Goal: Task Accomplishment & Management: Manage account settings

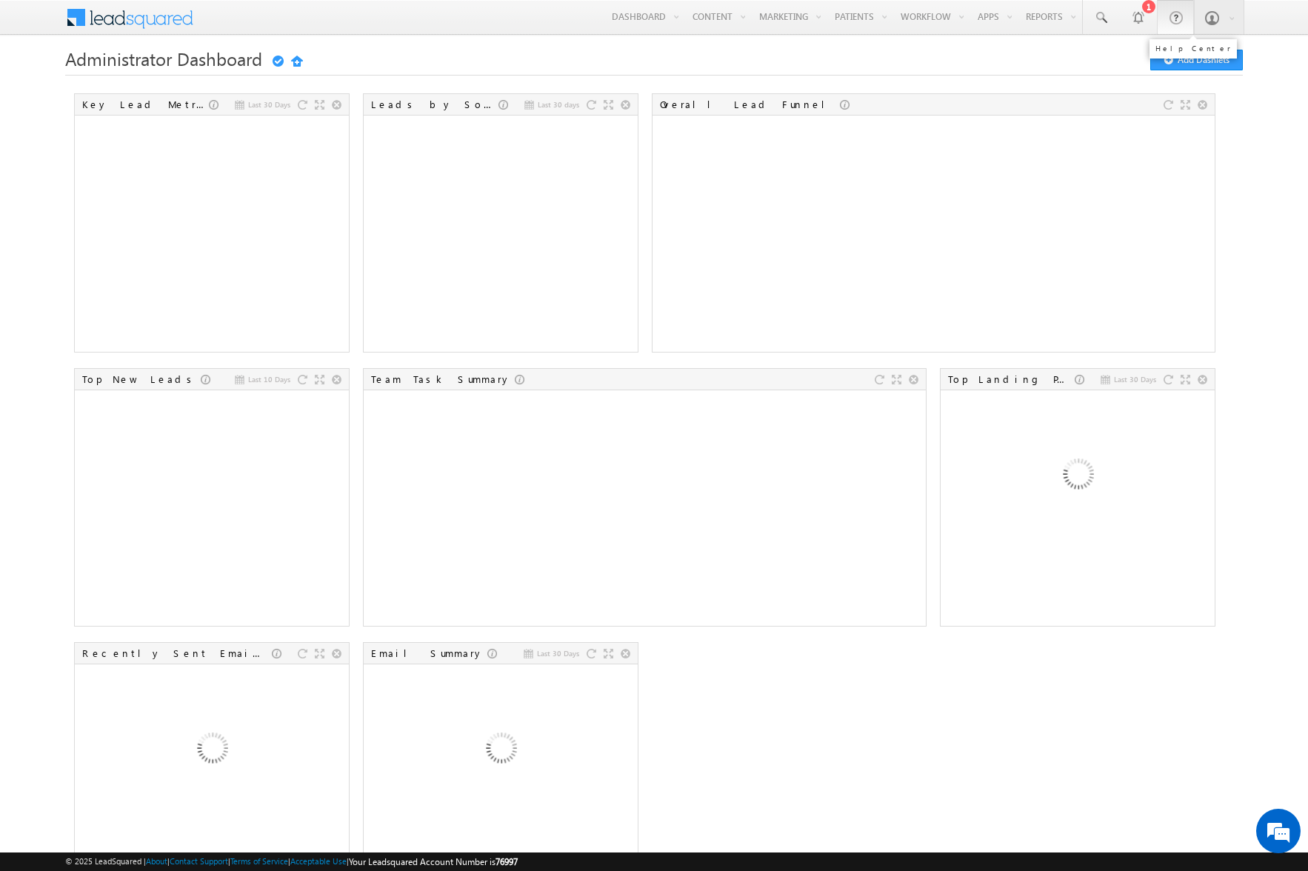
click at [1177, 17] on span at bounding box center [1175, 17] width 15 height 15
click at [0, 0] on div "Menu [PERSON_NAME] rob.d avis@ finpa [DOMAIN_NAME] FinPa" at bounding box center [654, 18] width 1308 height 36
click at [357, 183] on li "Last 30 Days Key Lead Metrics" at bounding box center [216, 228] width 287 height 270
click at [357, 184] on li "Last 30 Days Key Lead Metrics" at bounding box center [216, 228] width 287 height 270
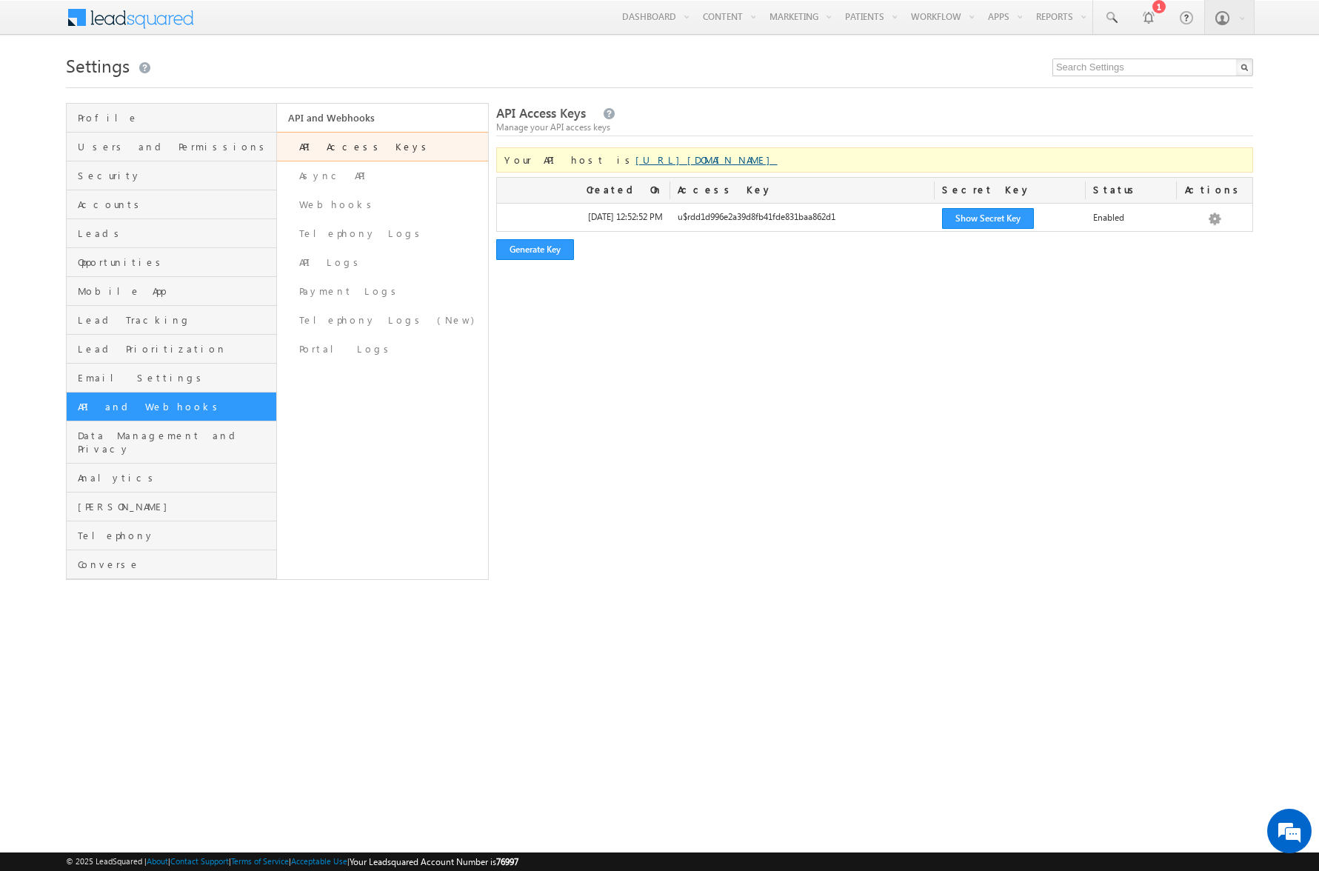
drag, startPoint x: 739, startPoint y: 159, endPoint x: 722, endPoint y: 160, distance: 17.0
click at [739, 159] on div "Your API host is https://api-us11.leadsquared.com/v2/" at bounding box center [874, 159] width 757 height 25
drag, startPoint x: 722, startPoint y: 160, endPoint x: 575, endPoint y: 164, distance: 147.4
click at [575, 164] on div "Your API host is https://api-us11.leadsquared.com/v2/" at bounding box center [874, 159] width 757 height 25
click at [404, 54] on h1 "Settings" at bounding box center [659, 64] width 1187 height 29
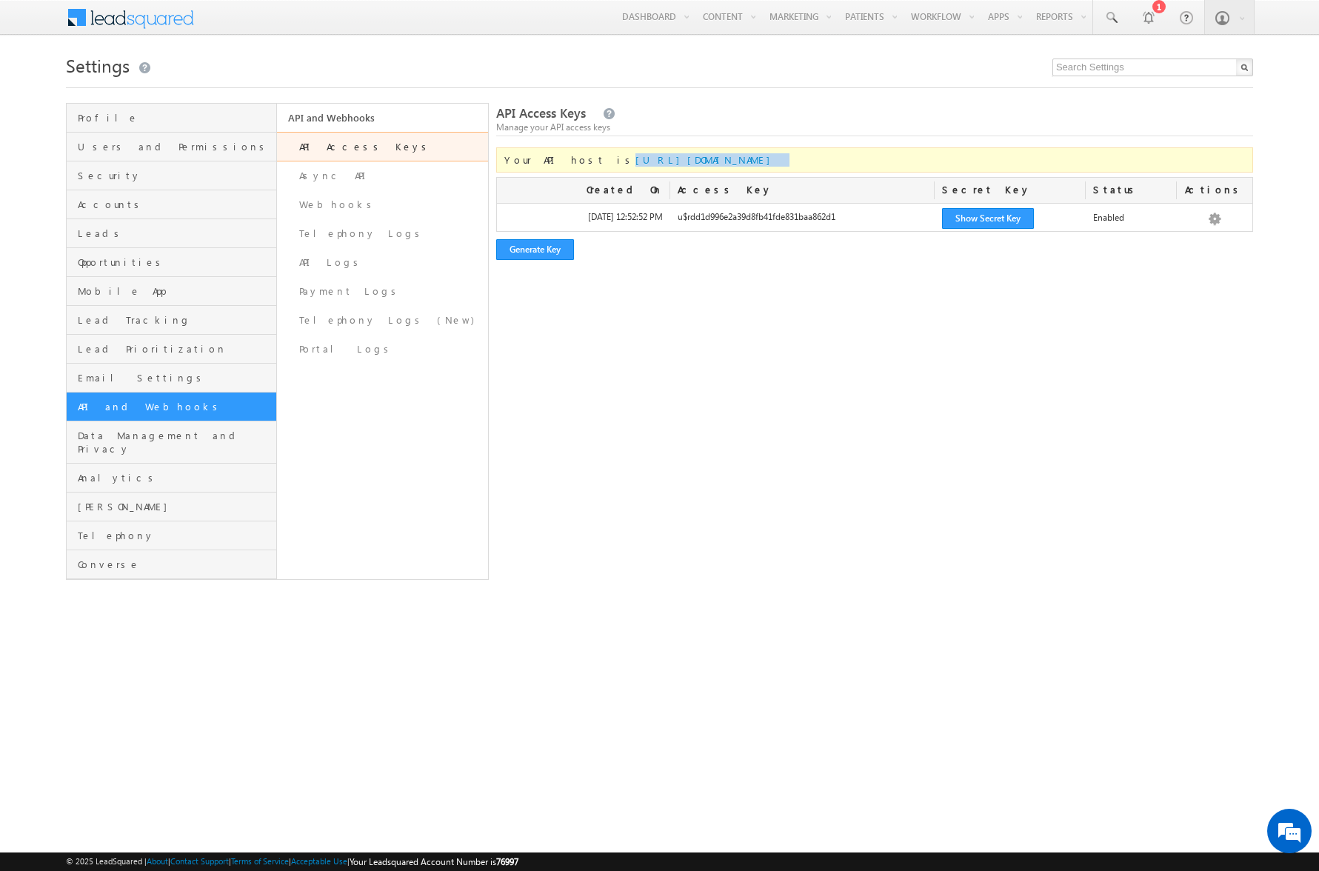
click at [404, 54] on h1 "Settings" at bounding box center [659, 64] width 1187 height 29
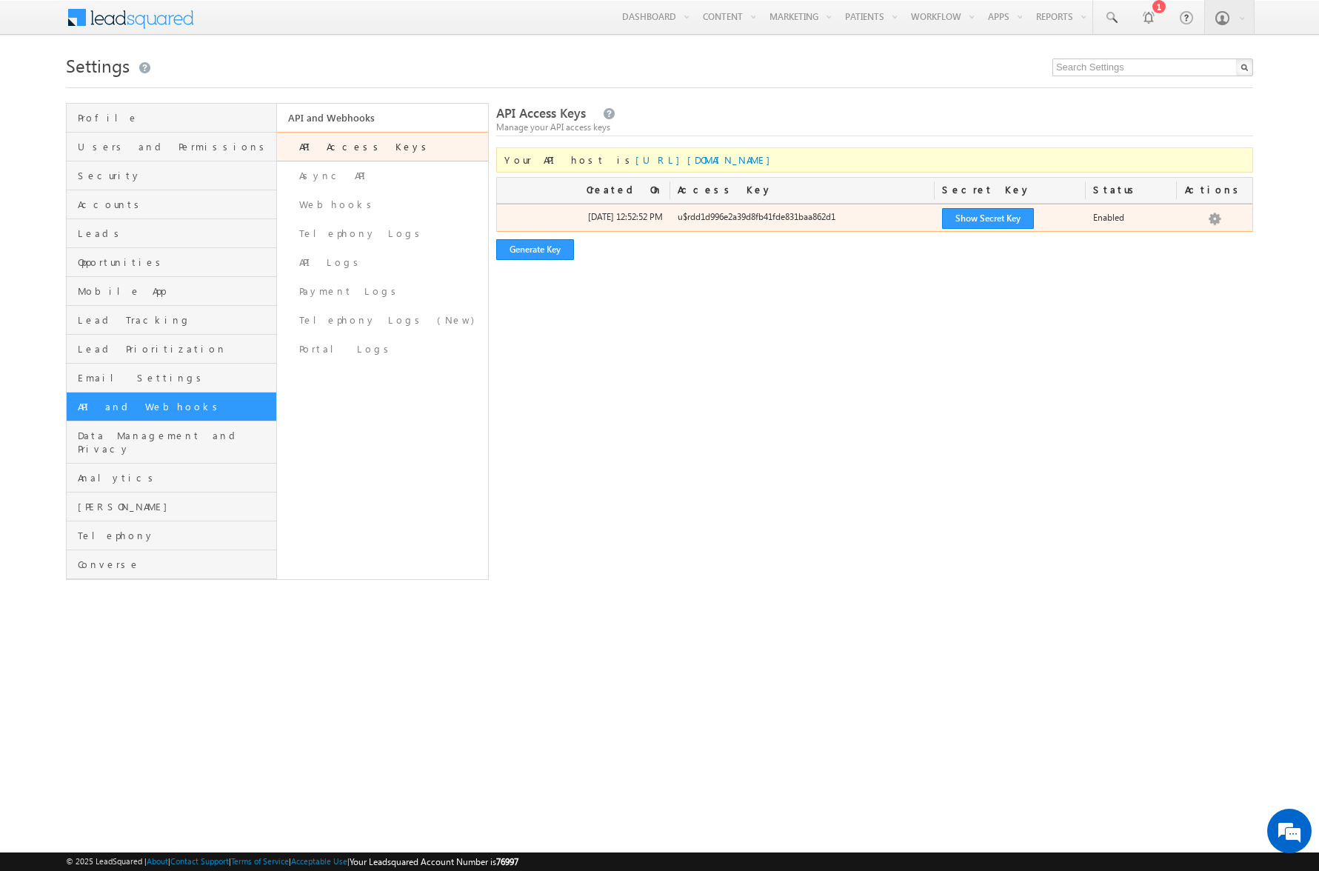
click at [797, 221] on div "u$rdd1d996e2a39d8fb41fde831baa862d1" at bounding box center [802, 220] width 264 height 21
copy div "u$rdd1d996e2a39d8fb41fde831baa862d1"
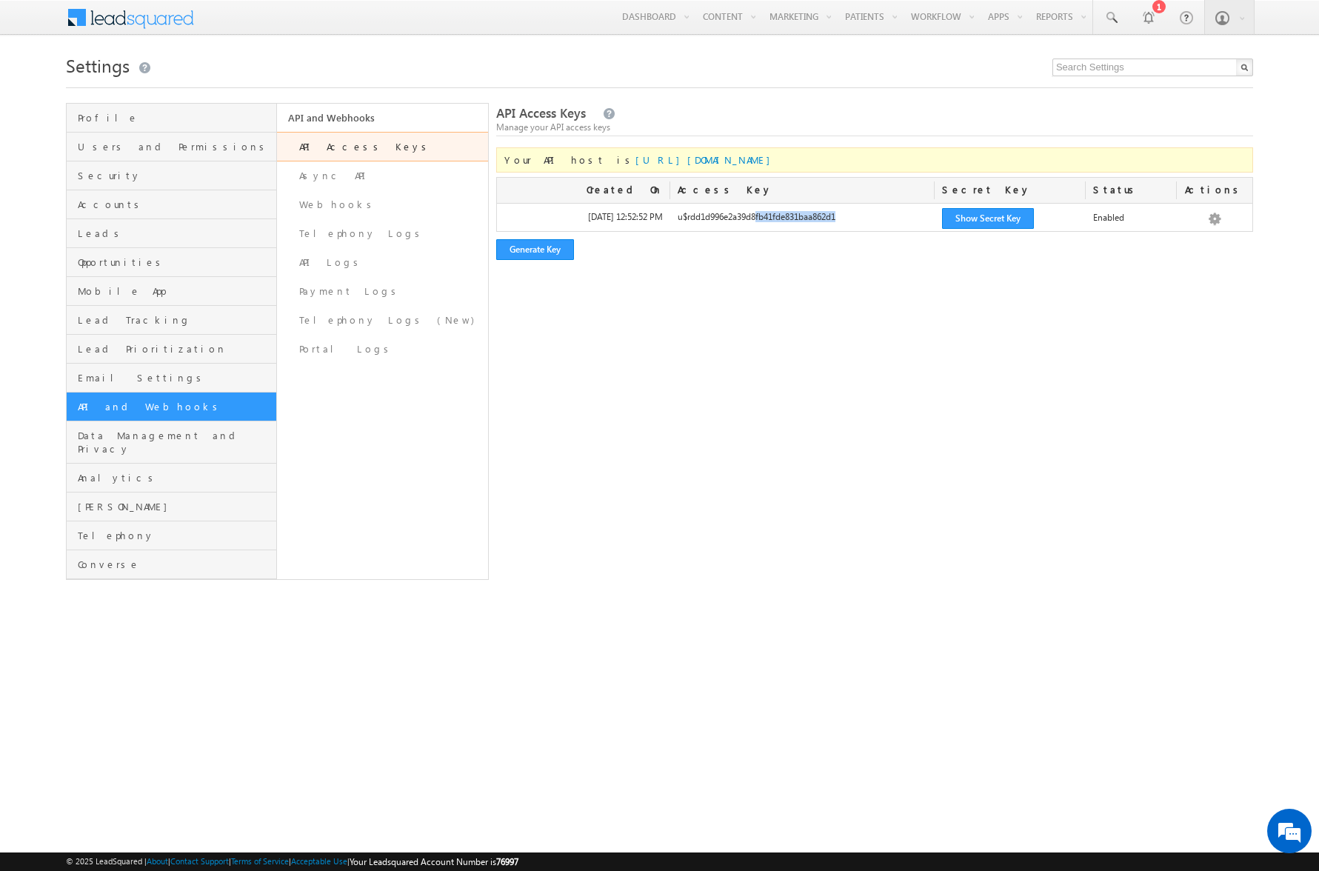
click at [399, 58] on h1 "Settings" at bounding box center [659, 64] width 1187 height 29
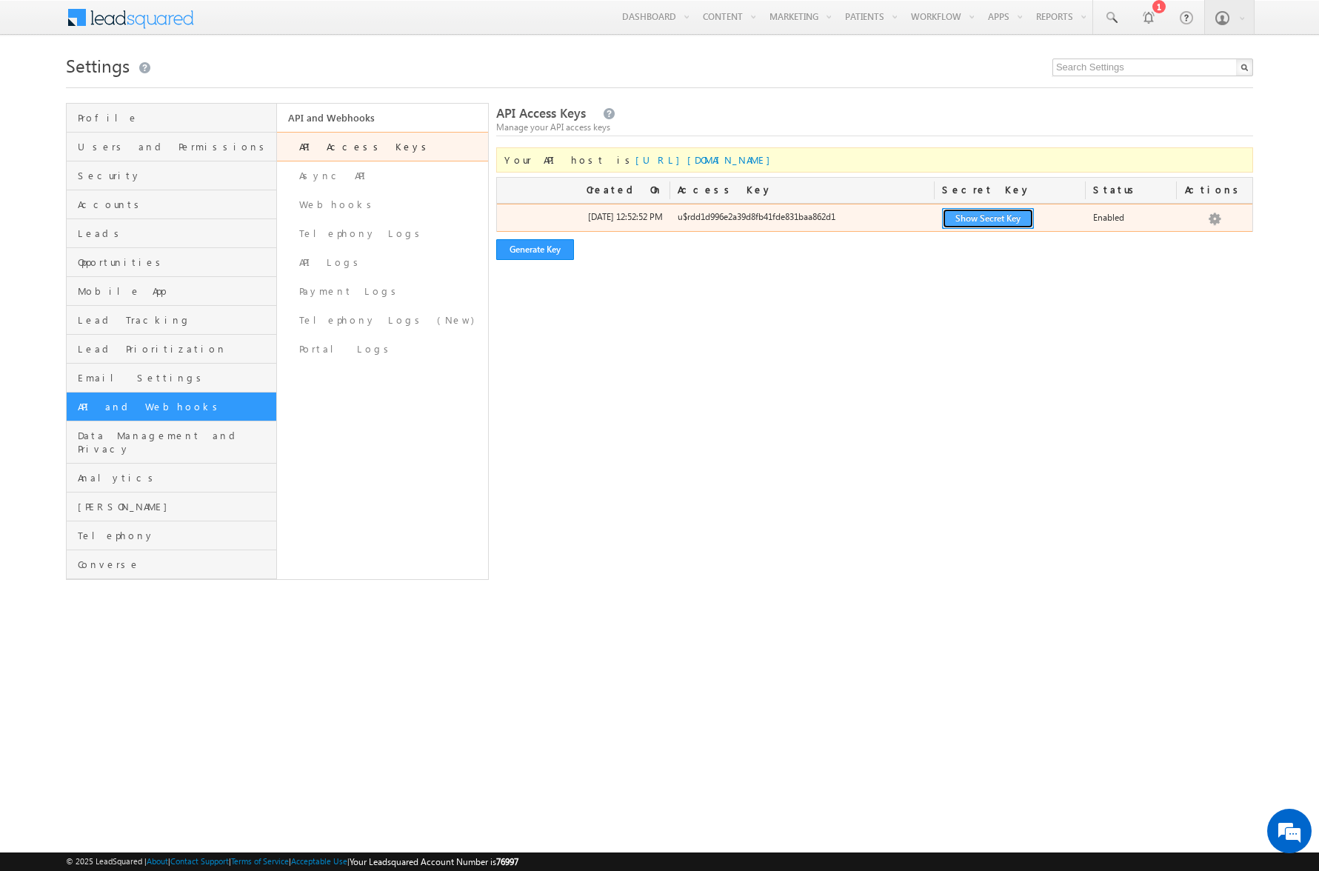
click at [968, 215] on button "Show Secret Key" at bounding box center [988, 218] width 92 height 21
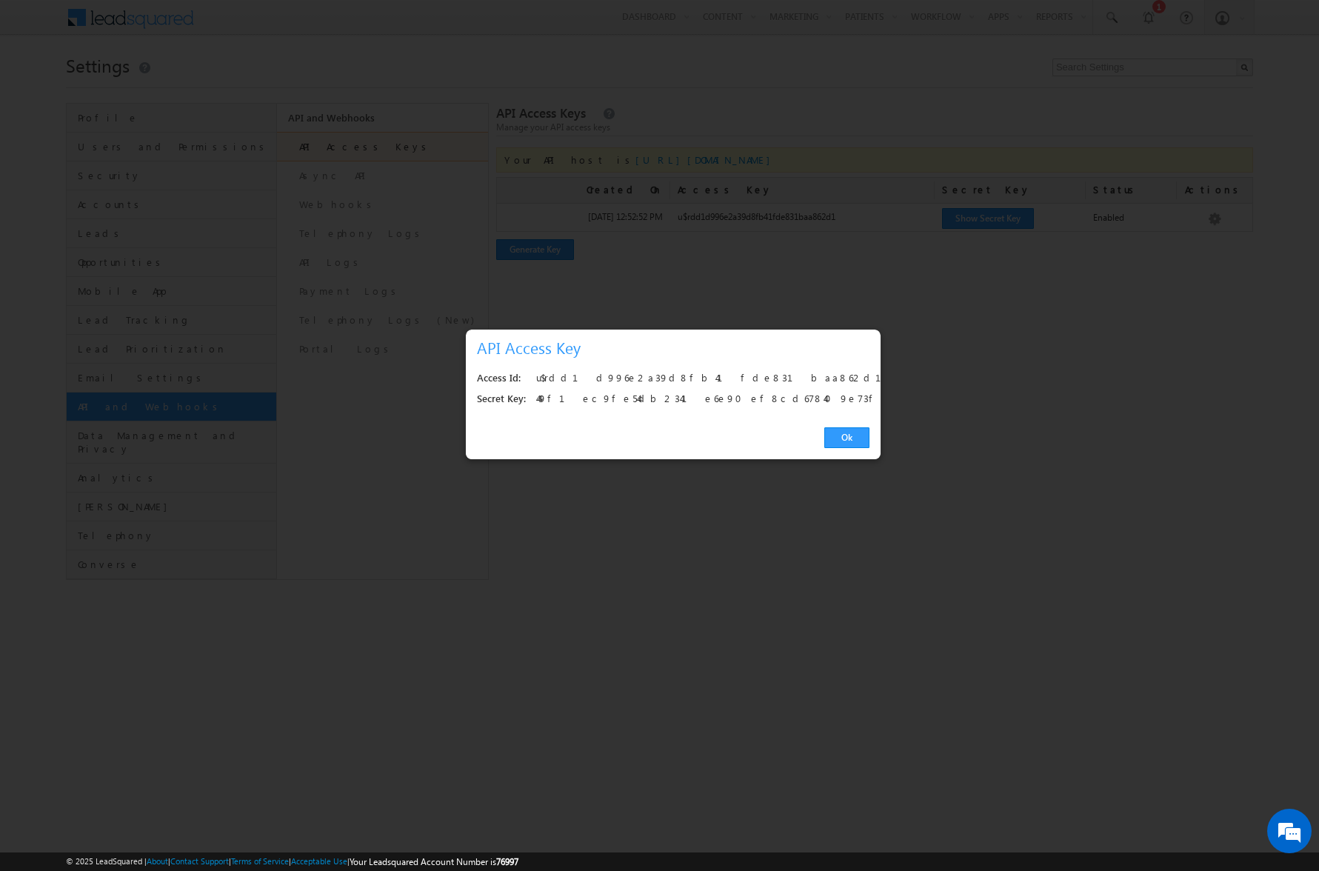
click at [682, 396] on div "449f1ec9fe54db2341e6e90ef8cd678409e73fec" at bounding box center [698, 399] width 325 height 21
copy div "449f1ec9fe54db2341e6e90ef8cd678409e73fec"
click at [851, 441] on link "Ok" at bounding box center [846, 437] width 45 height 21
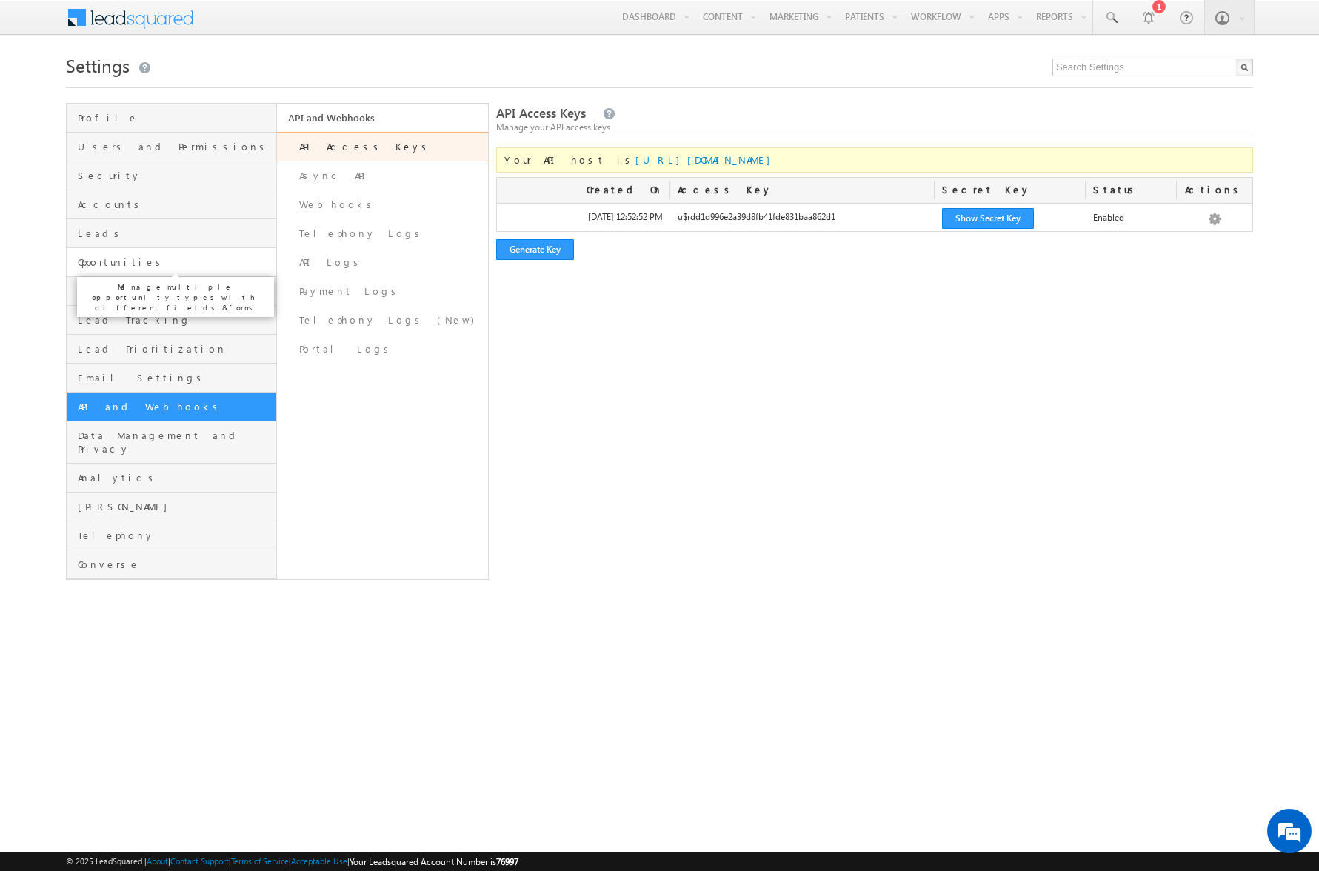
click at [148, 260] on span "Opportunities" at bounding box center [175, 261] width 195 height 13
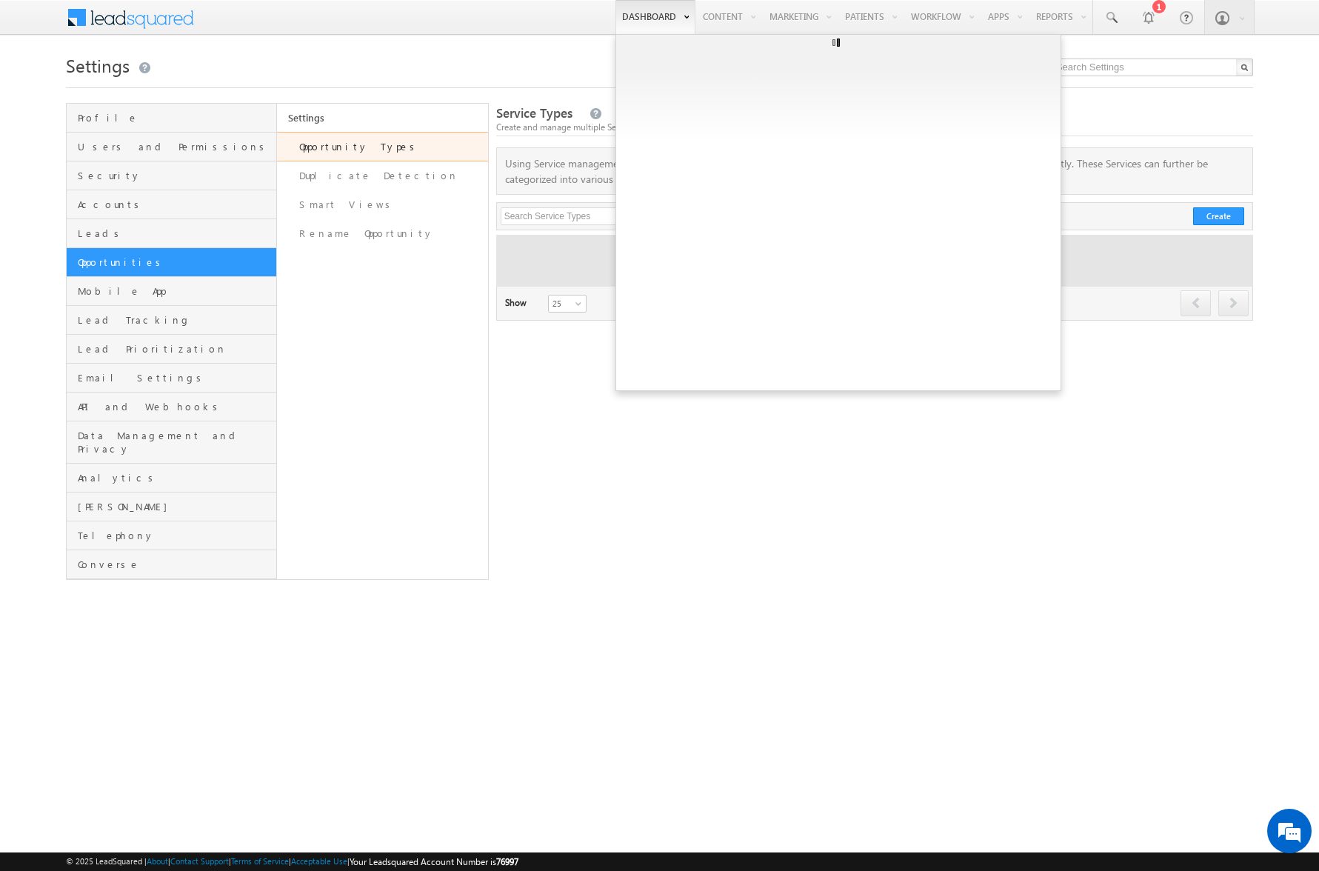
click at [620, 16] on link "Dashboard" at bounding box center [655, 17] width 80 height 34
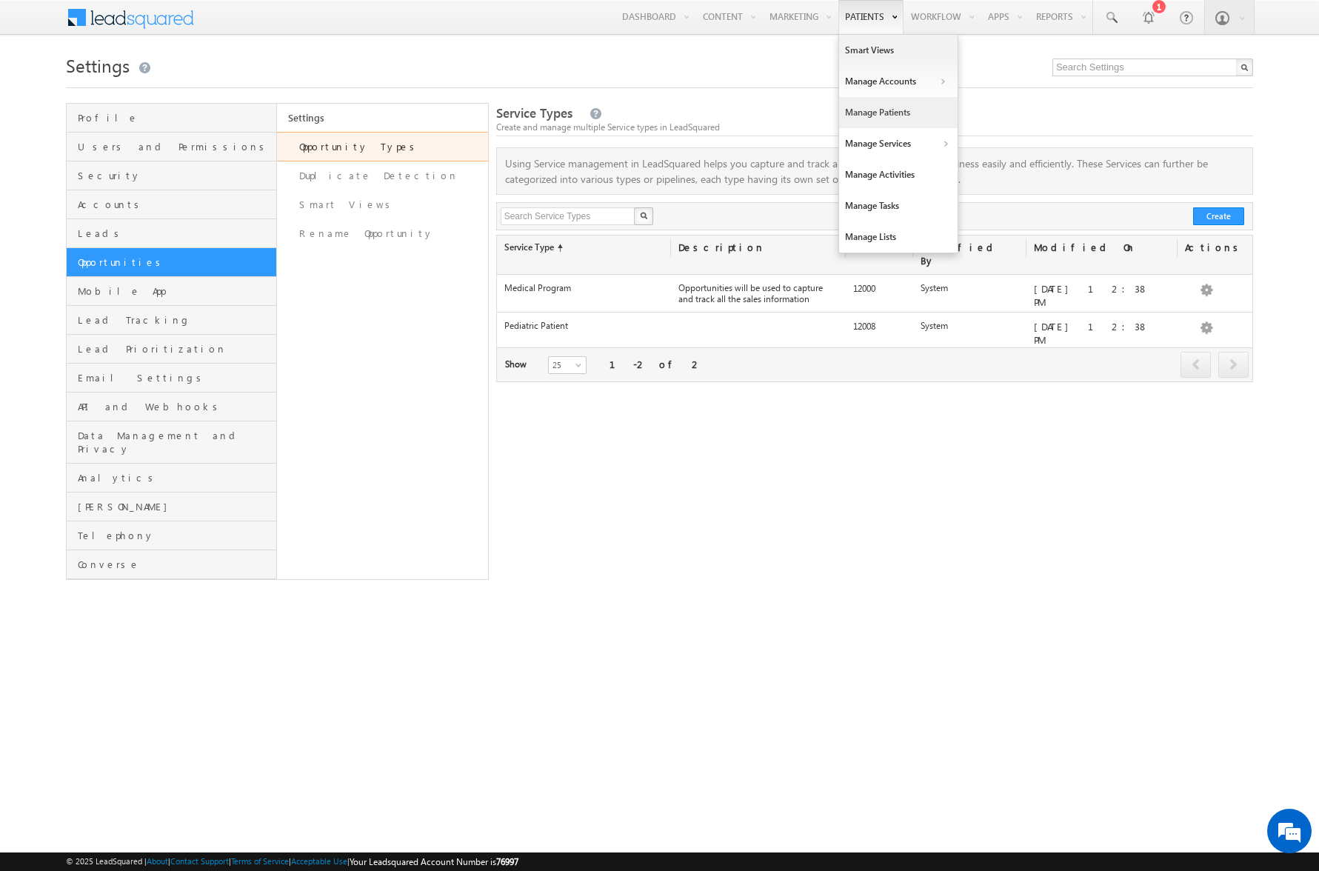
click at [869, 107] on link "Manage Patients" at bounding box center [898, 112] width 118 height 31
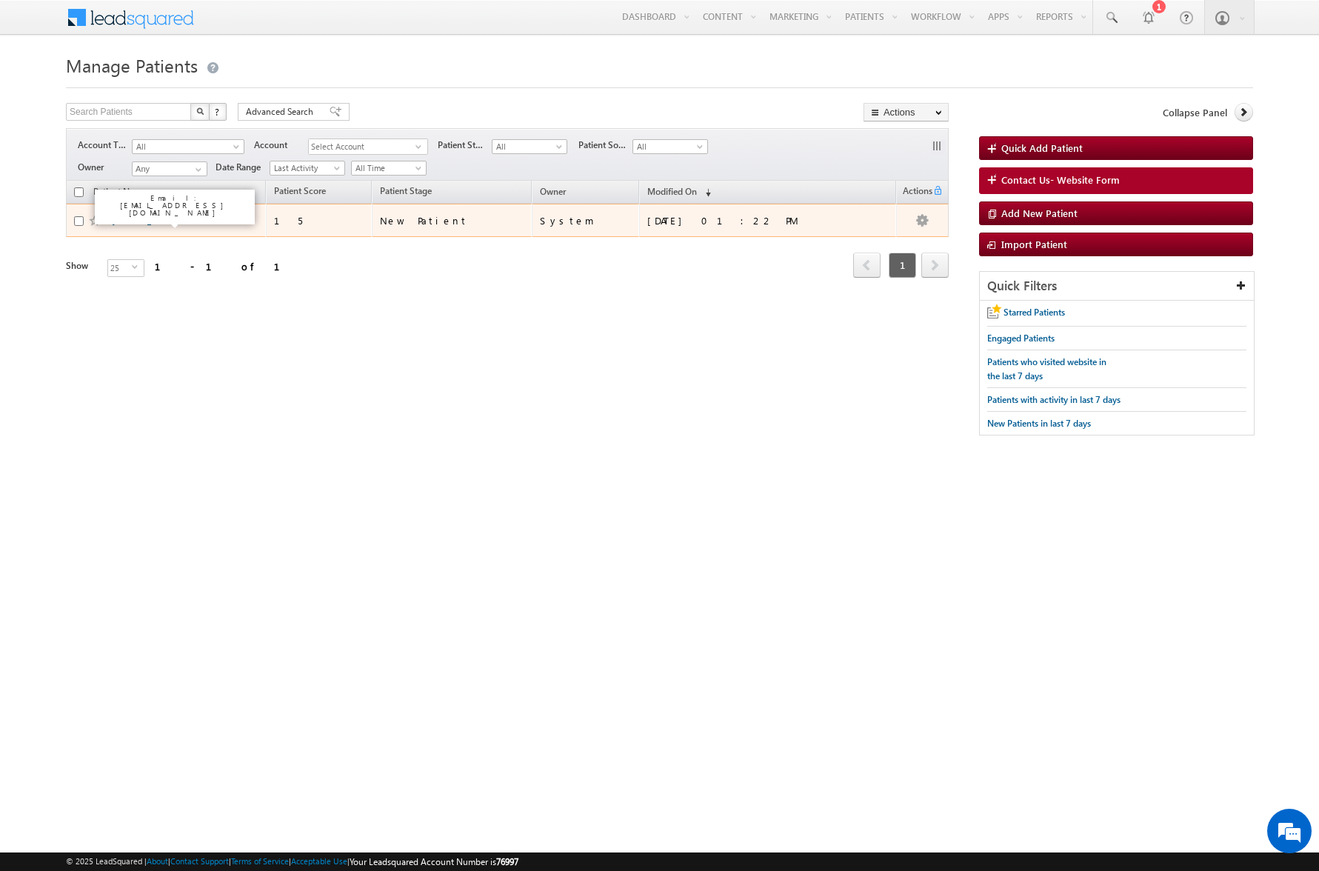
click at [143, 218] on link "[PERSON_NAME]" at bounding box center [145, 220] width 67 height 11
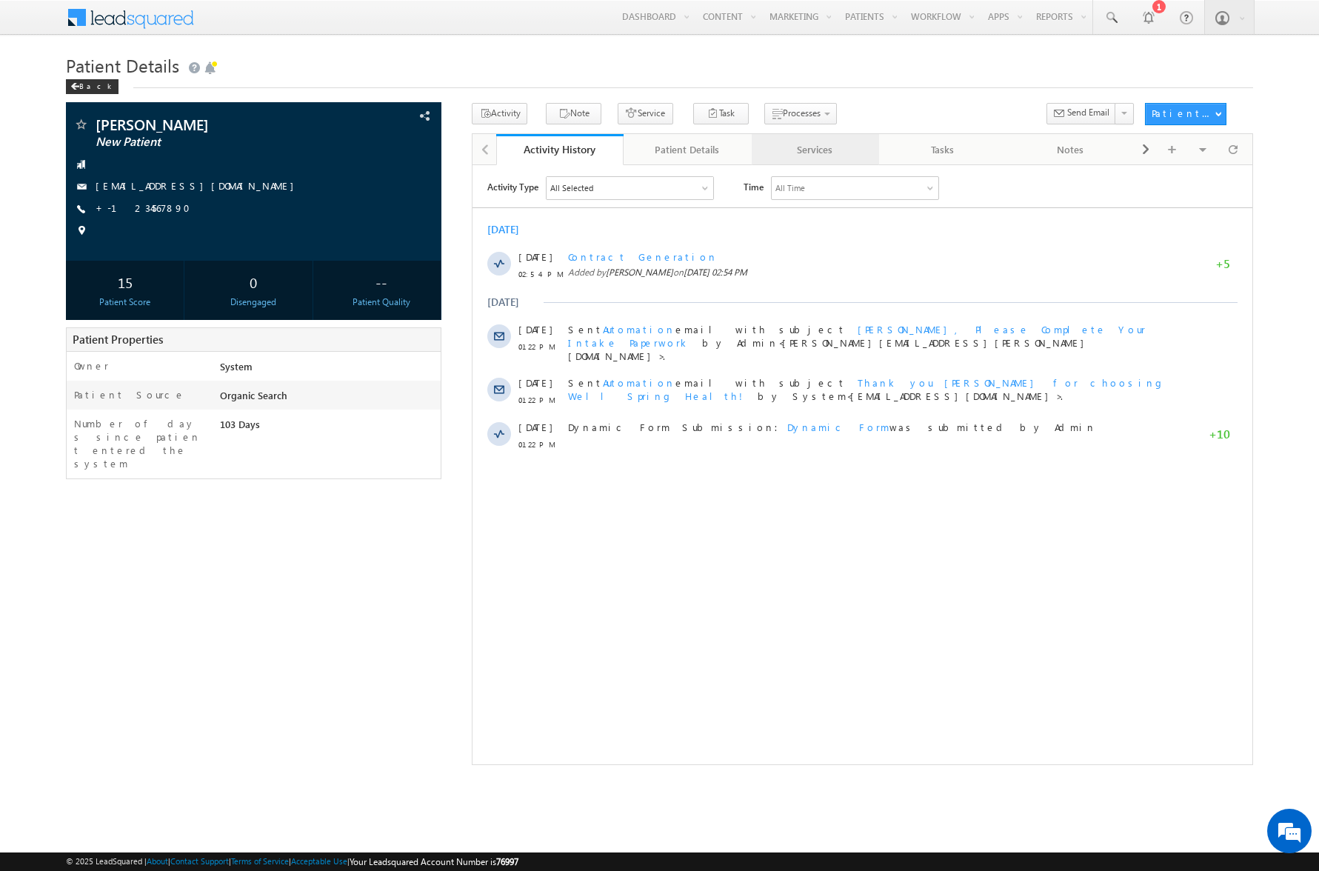
click at [815, 144] on div "Services" at bounding box center [814, 150] width 103 height 18
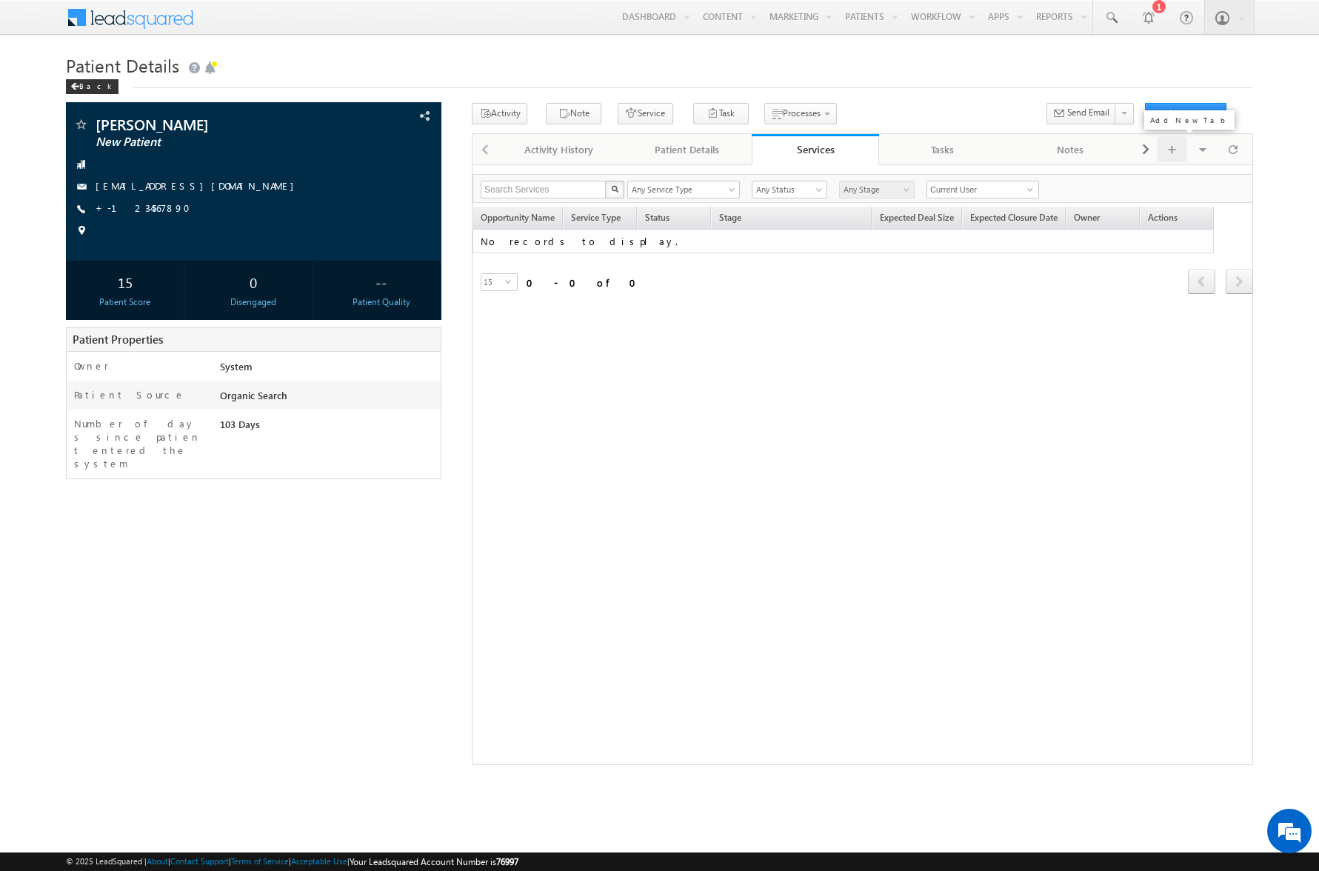
click at [1171, 148] on span at bounding box center [1172, 149] width 9 height 26
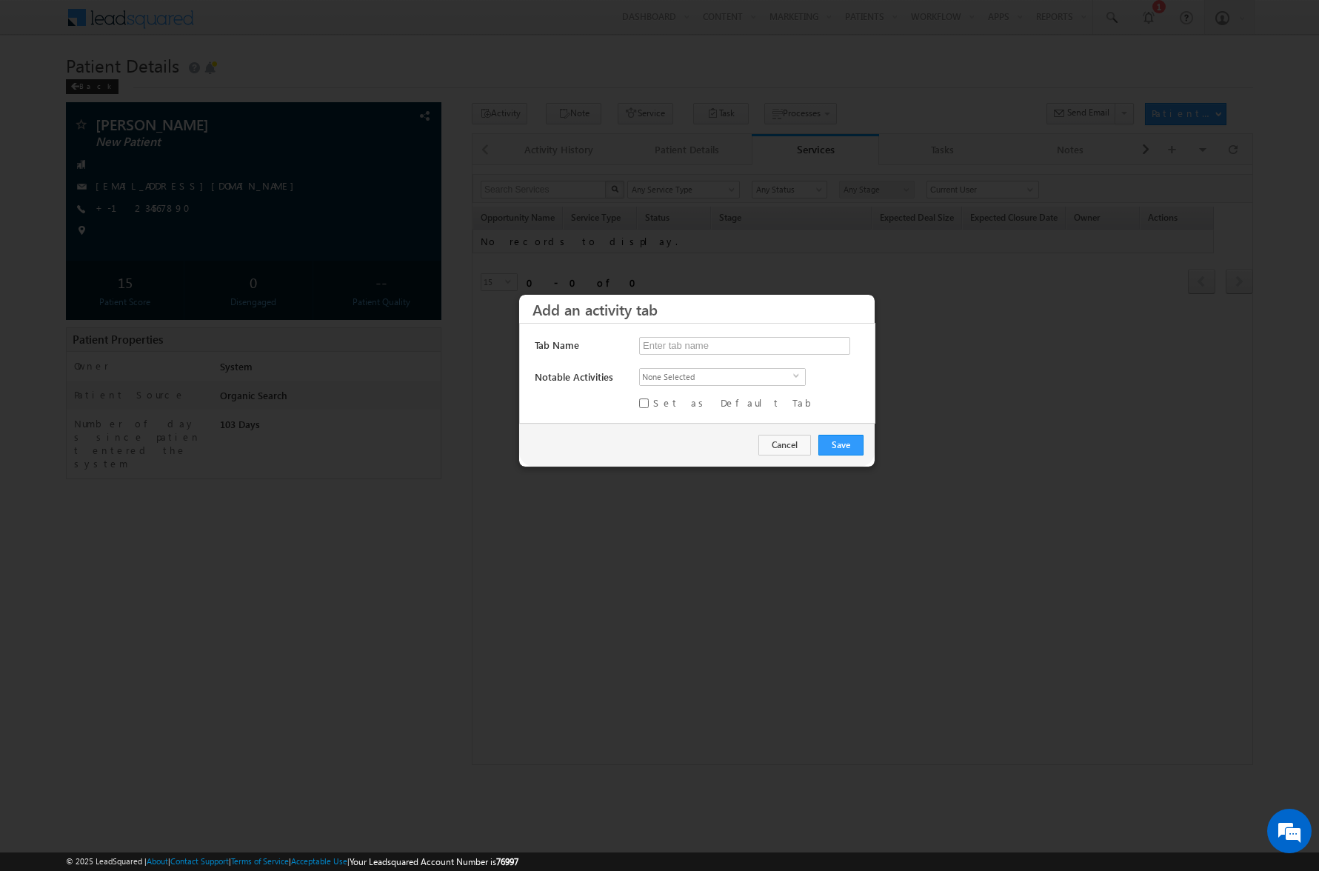
click at [748, 373] on span "None Selected" at bounding box center [716, 377] width 153 height 16
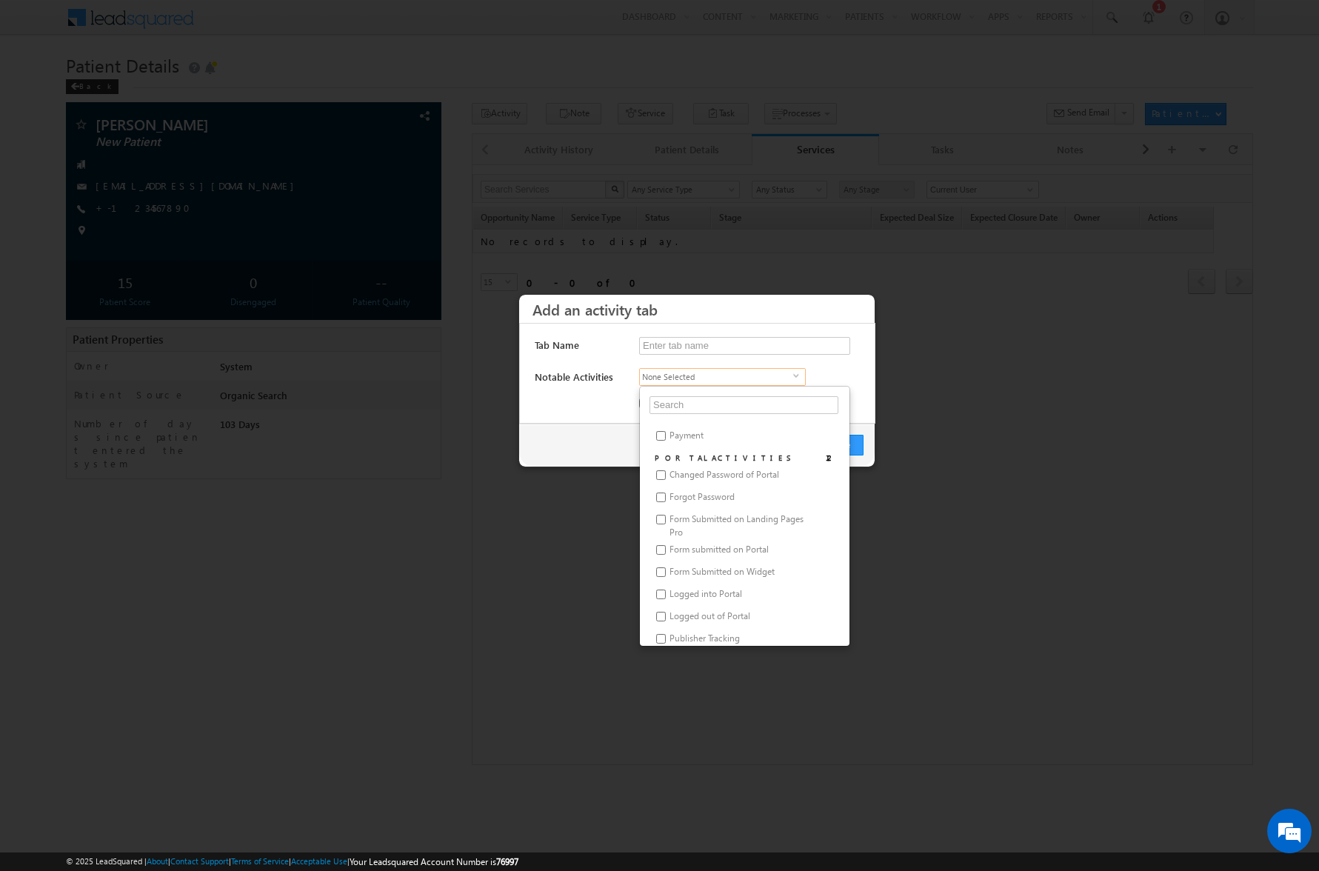
scroll to position [2169, 0]
click at [988, 455] on div at bounding box center [659, 435] width 1319 height 871
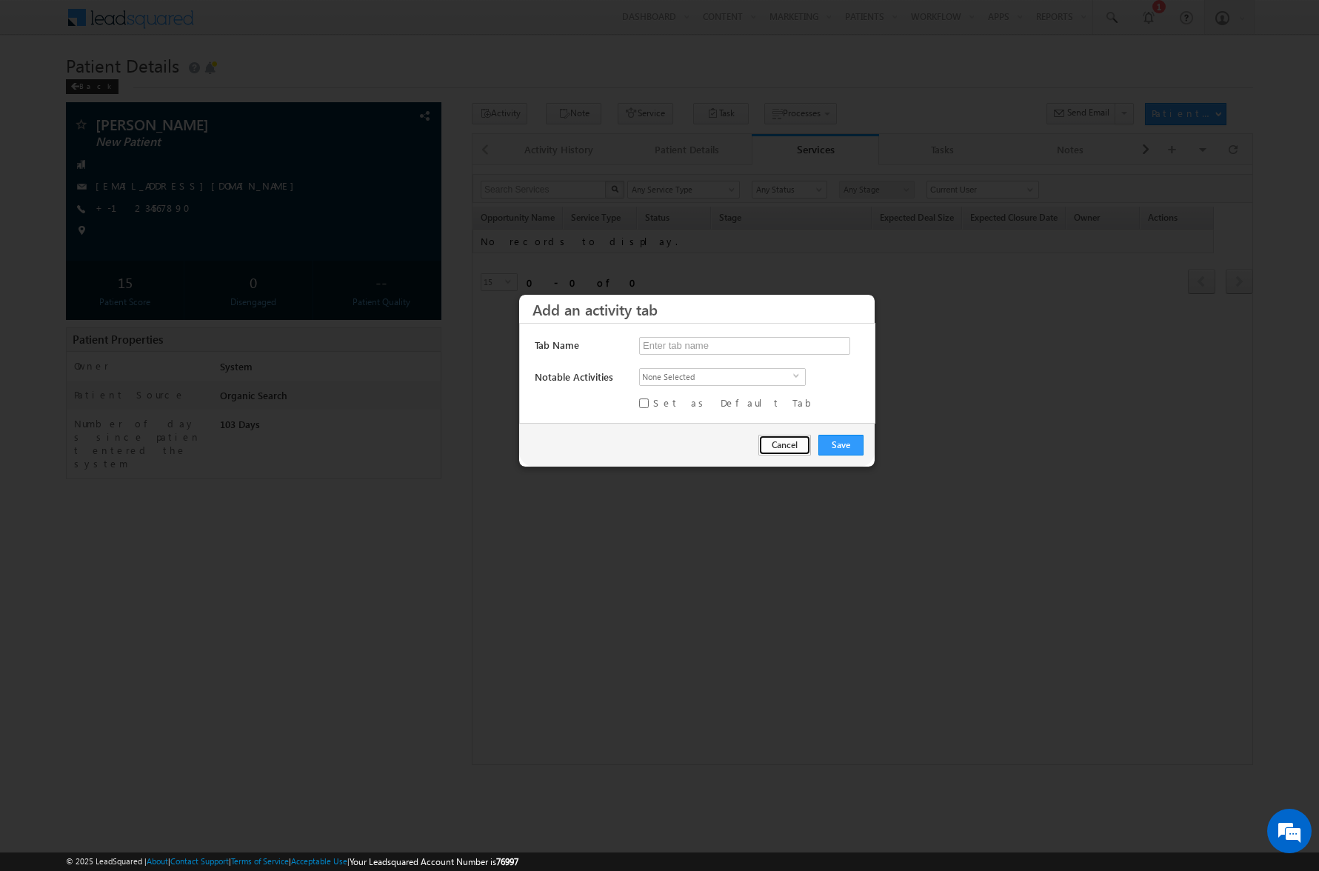
click at [786, 446] on button "Cancel" at bounding box center [784, 445] width 53 height 21
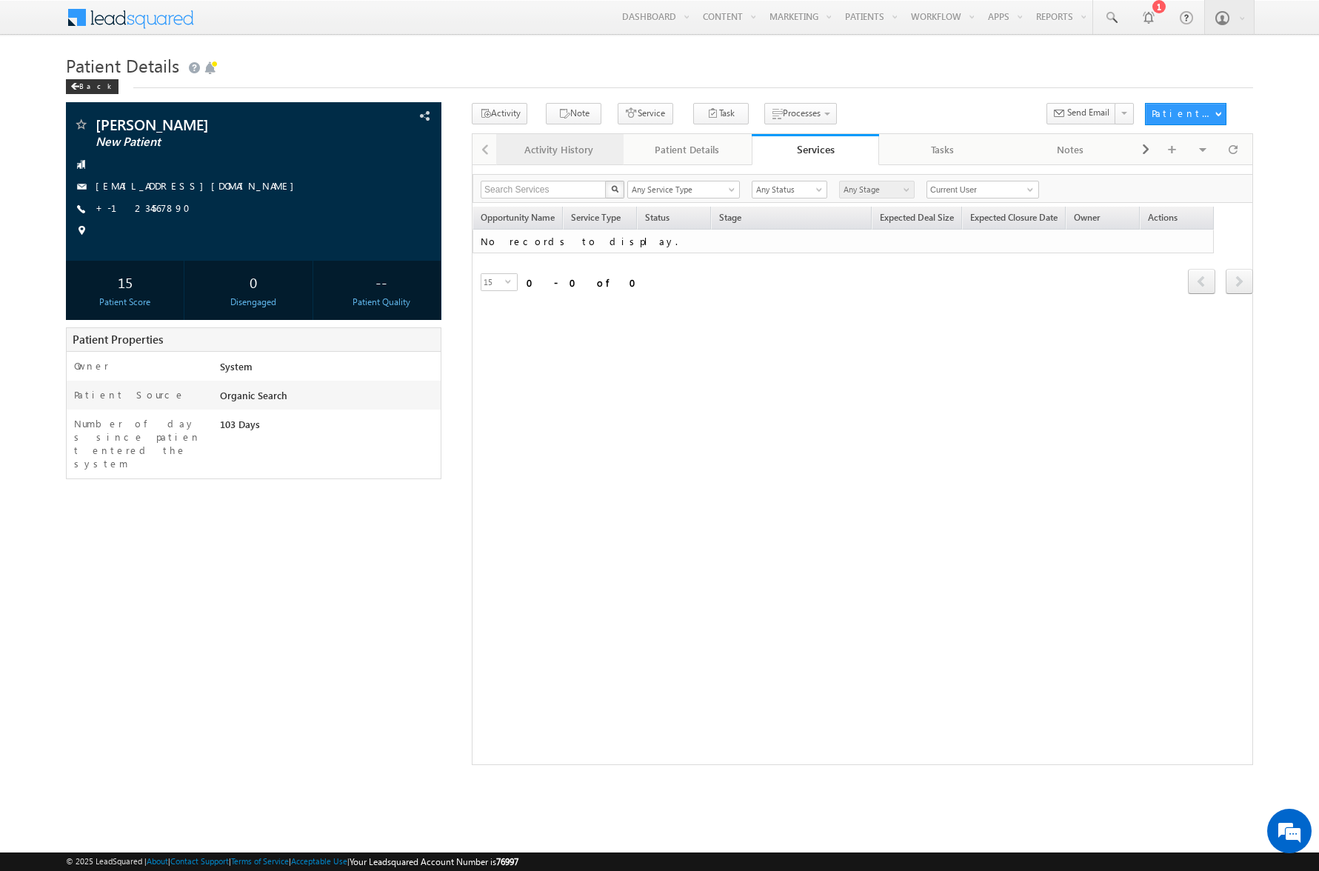
click at [571, 151] on div "Activity History" at bounding box center [559, 150] width 103 height 18
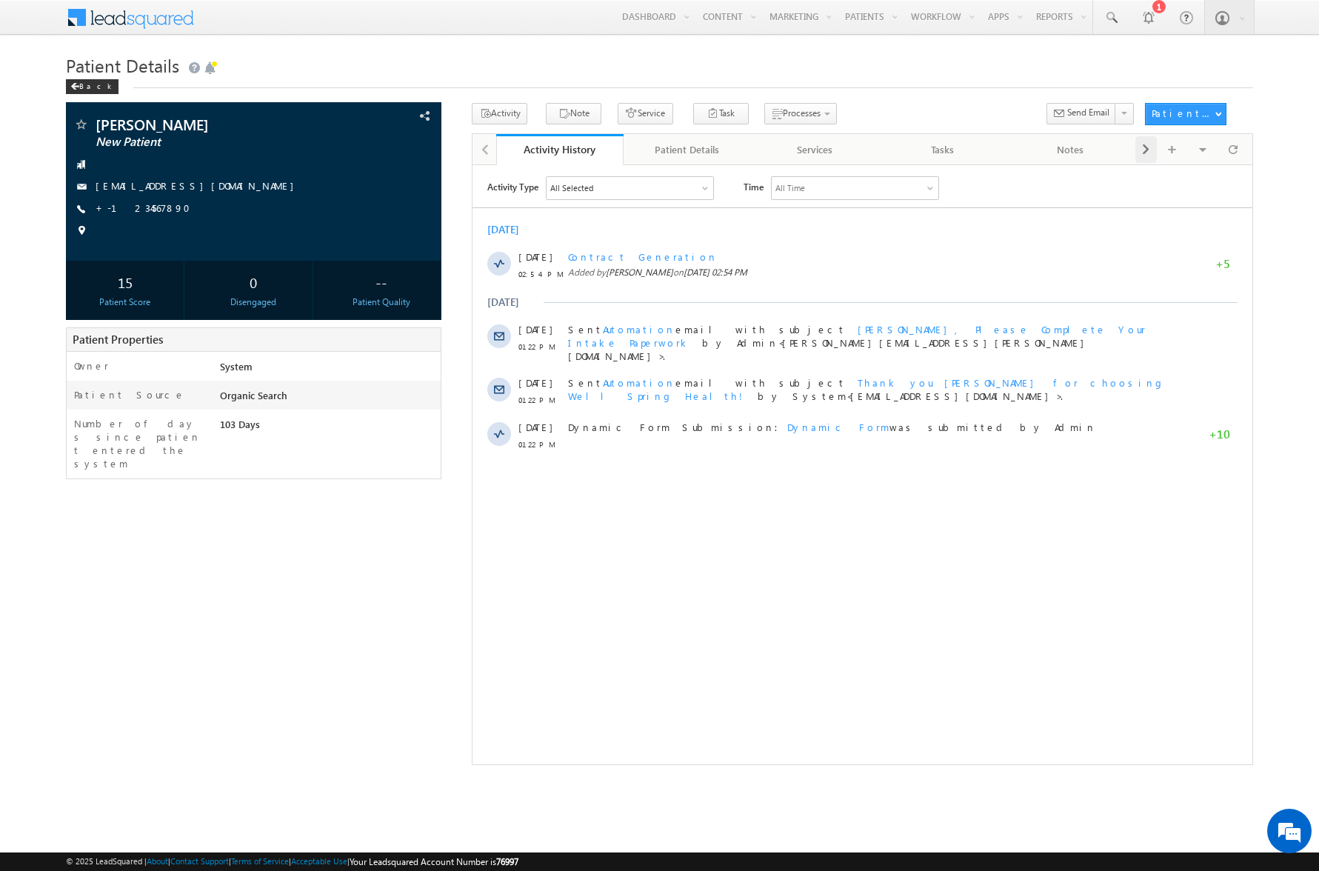
click at [1146, 147] on span at bounding box center [1145, 149] width 9 height 27
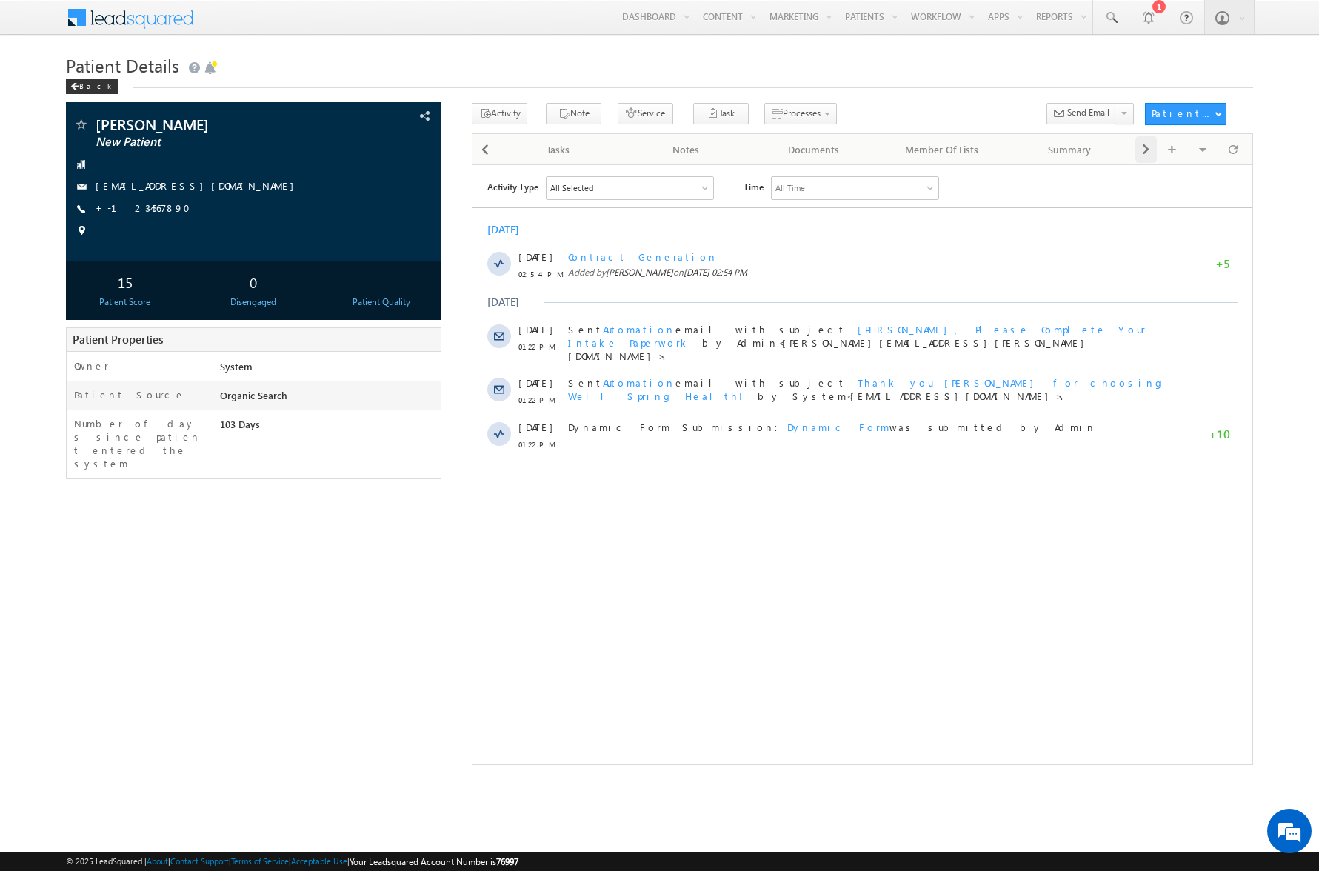
click at [1146, 147] on span at bounding box center [1145, 149] width 9 height 27
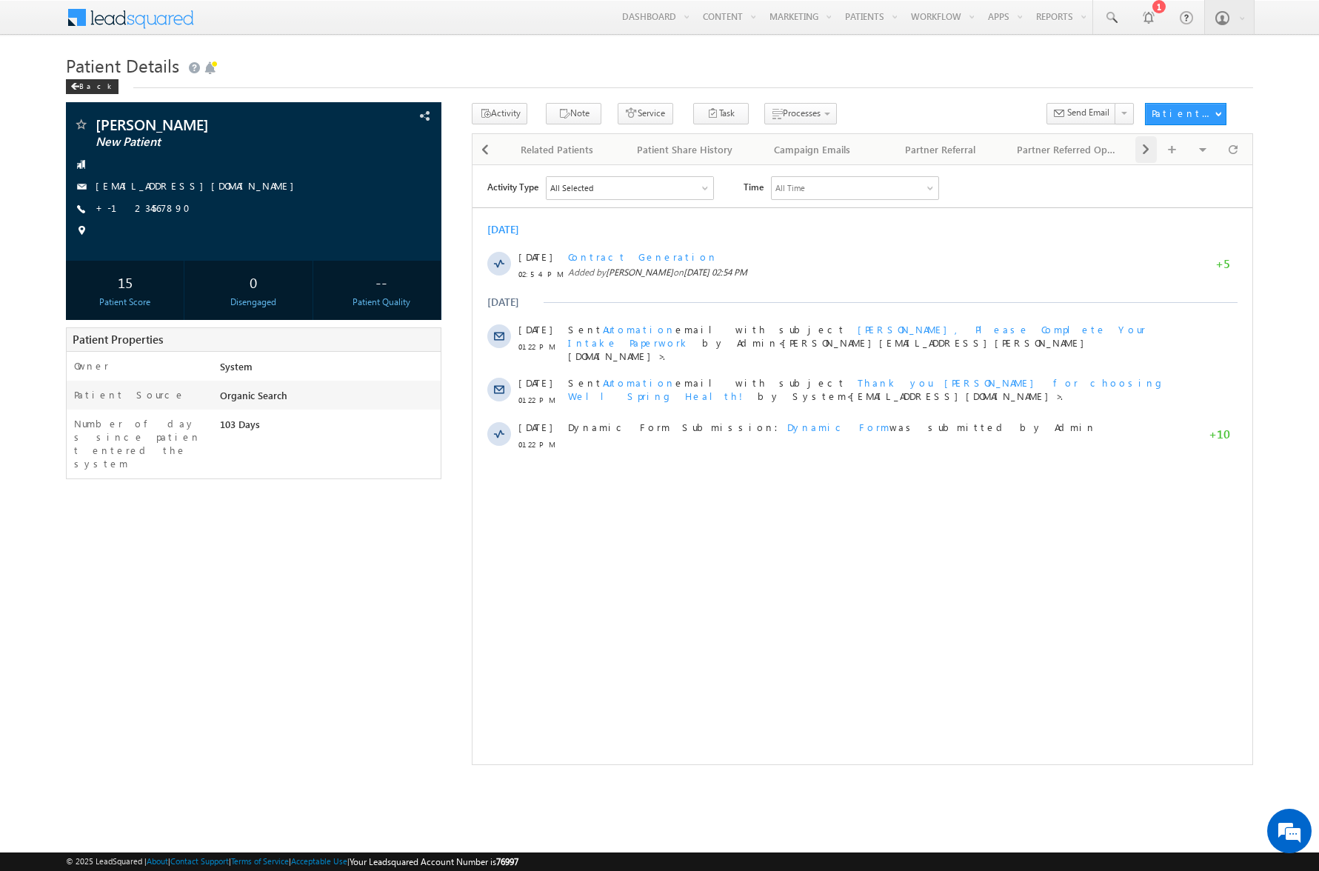
click at [1146, 147] on span at bounding box center [1145, 149] width 9 height 27
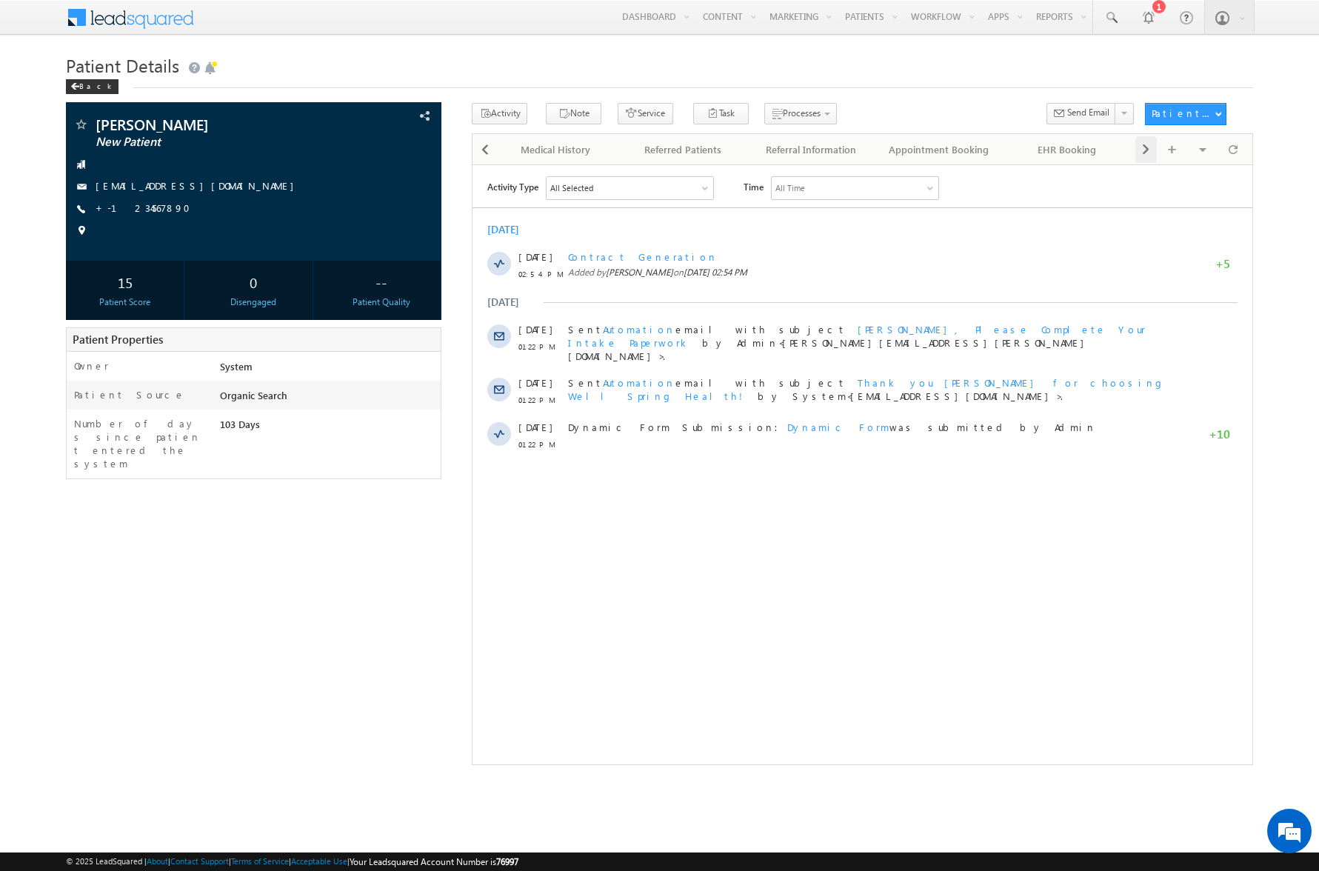
click at [1146, 147] on span at bounding box center [1145, 149] width 9 height 27
click at [629, 113] on button "Service" at bounding box center [645, 113] width 56 height 21
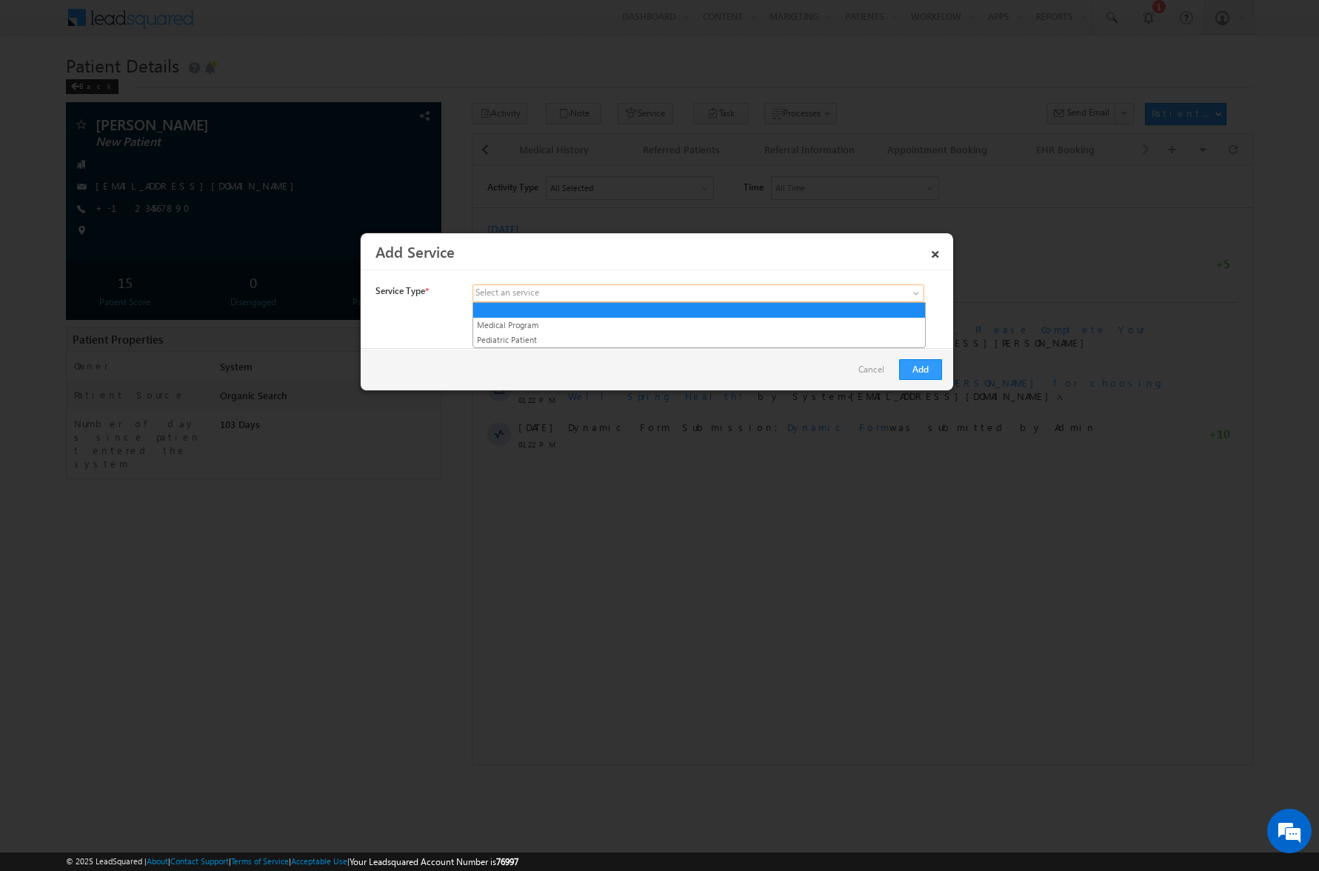
click at [634, 291] on span at bounding box center [588, 293] width 231 height 13
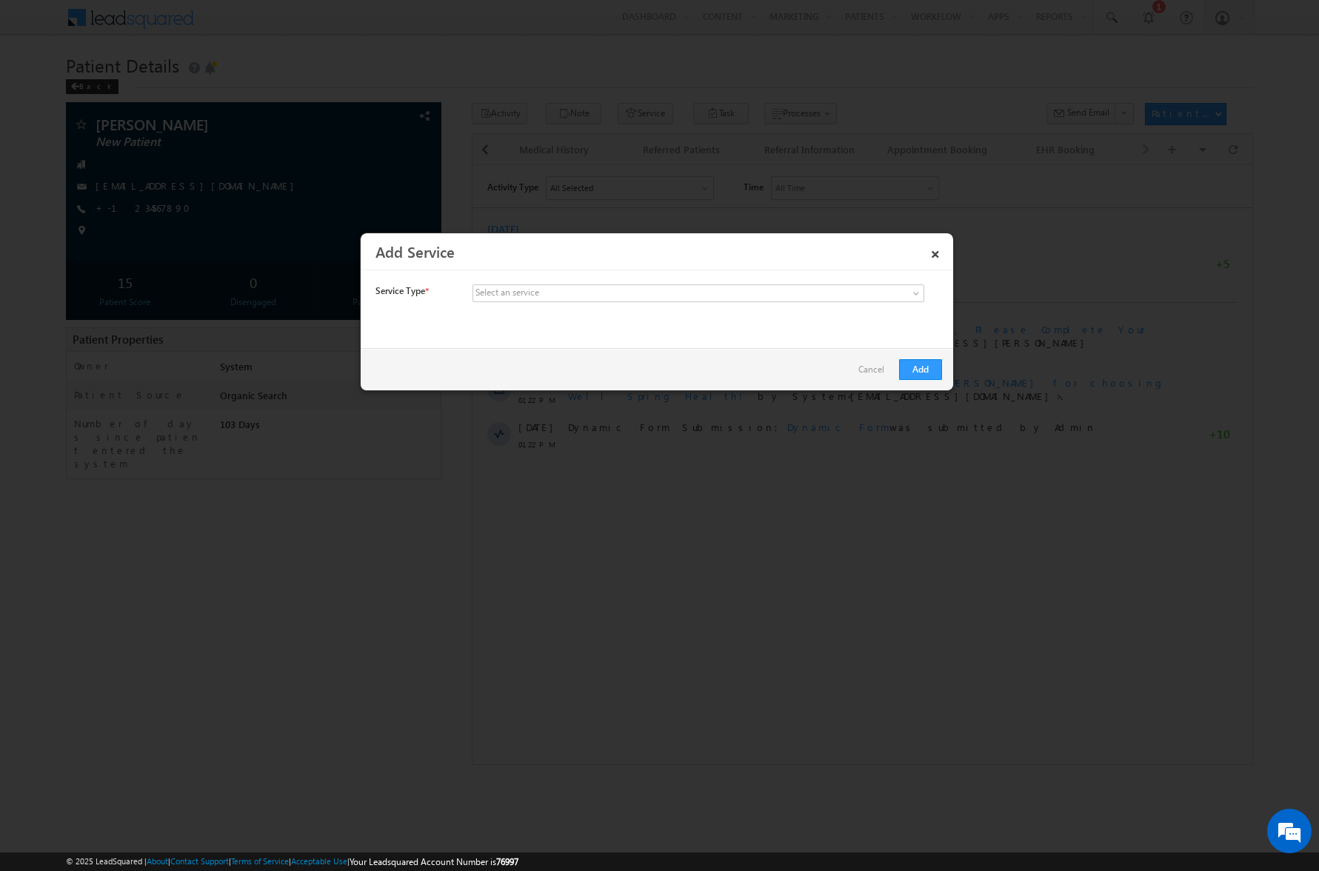
click at [868, 371] on link "Cancel" at bounding box center [874, 373] width 33 height 28
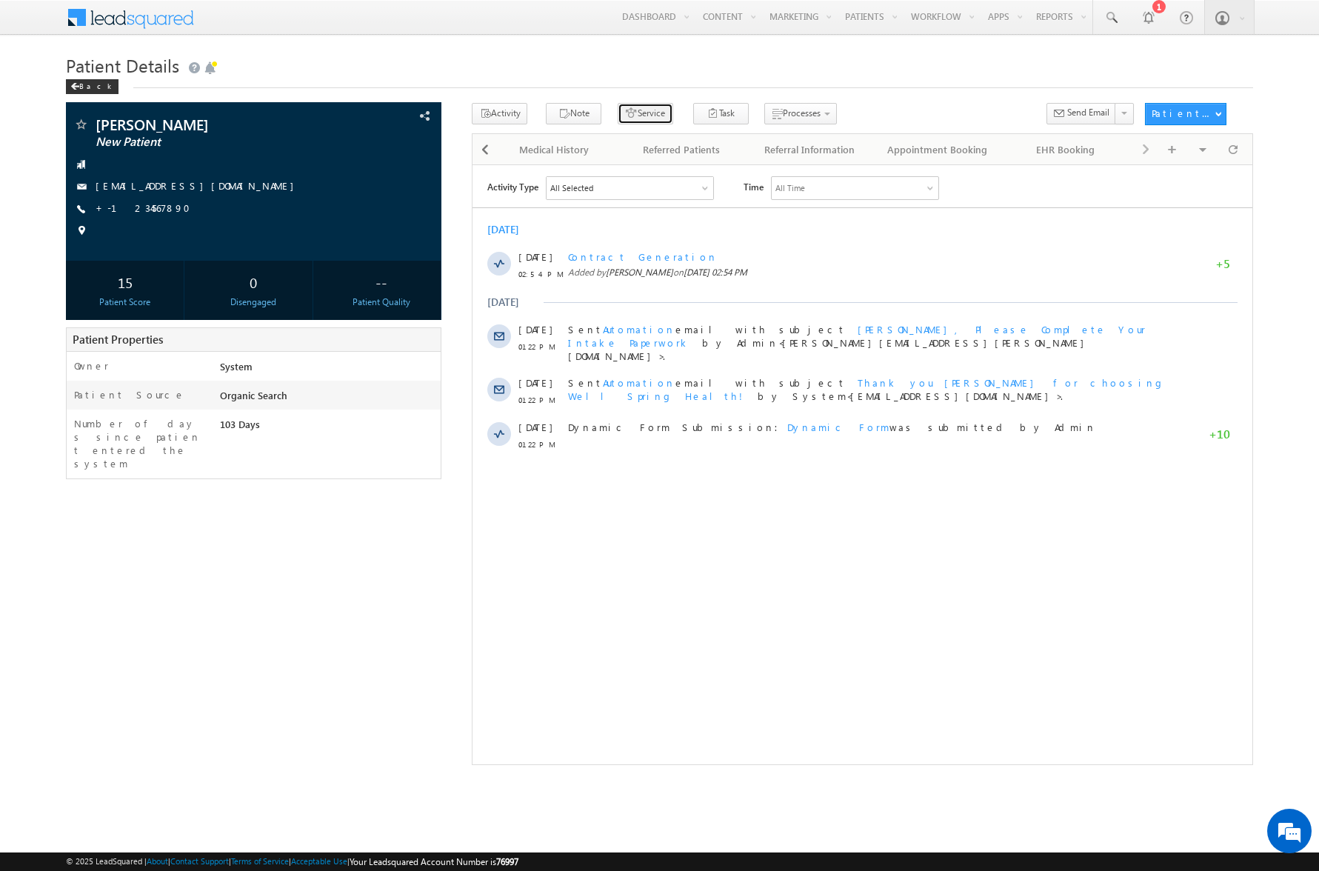
click at [624, 114] on button "Service" at bounding box center [645, 113] width 56 height 21
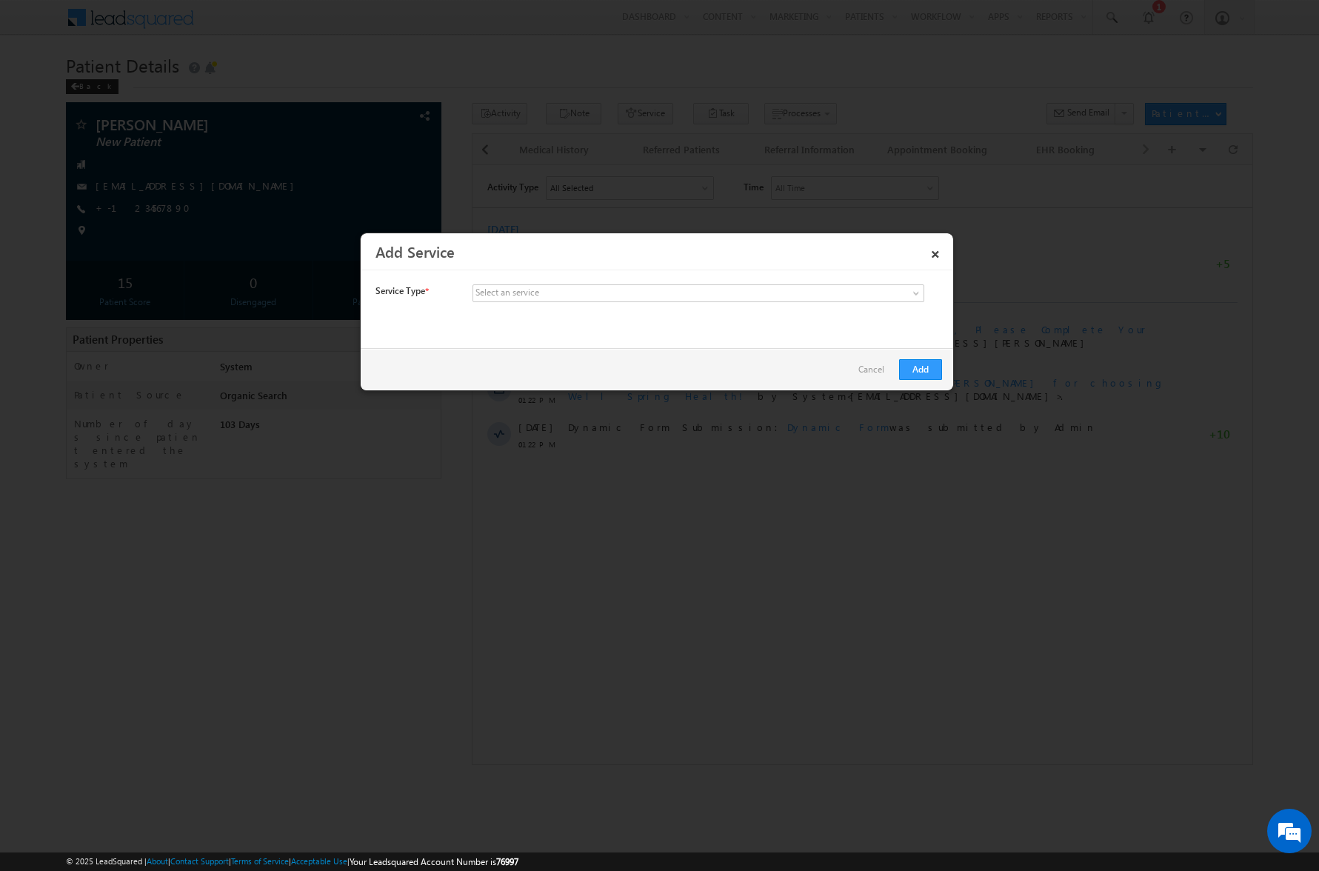
click at [860, 368] on link "Cancel" at bounding box center [874, 373] width 33 height 28
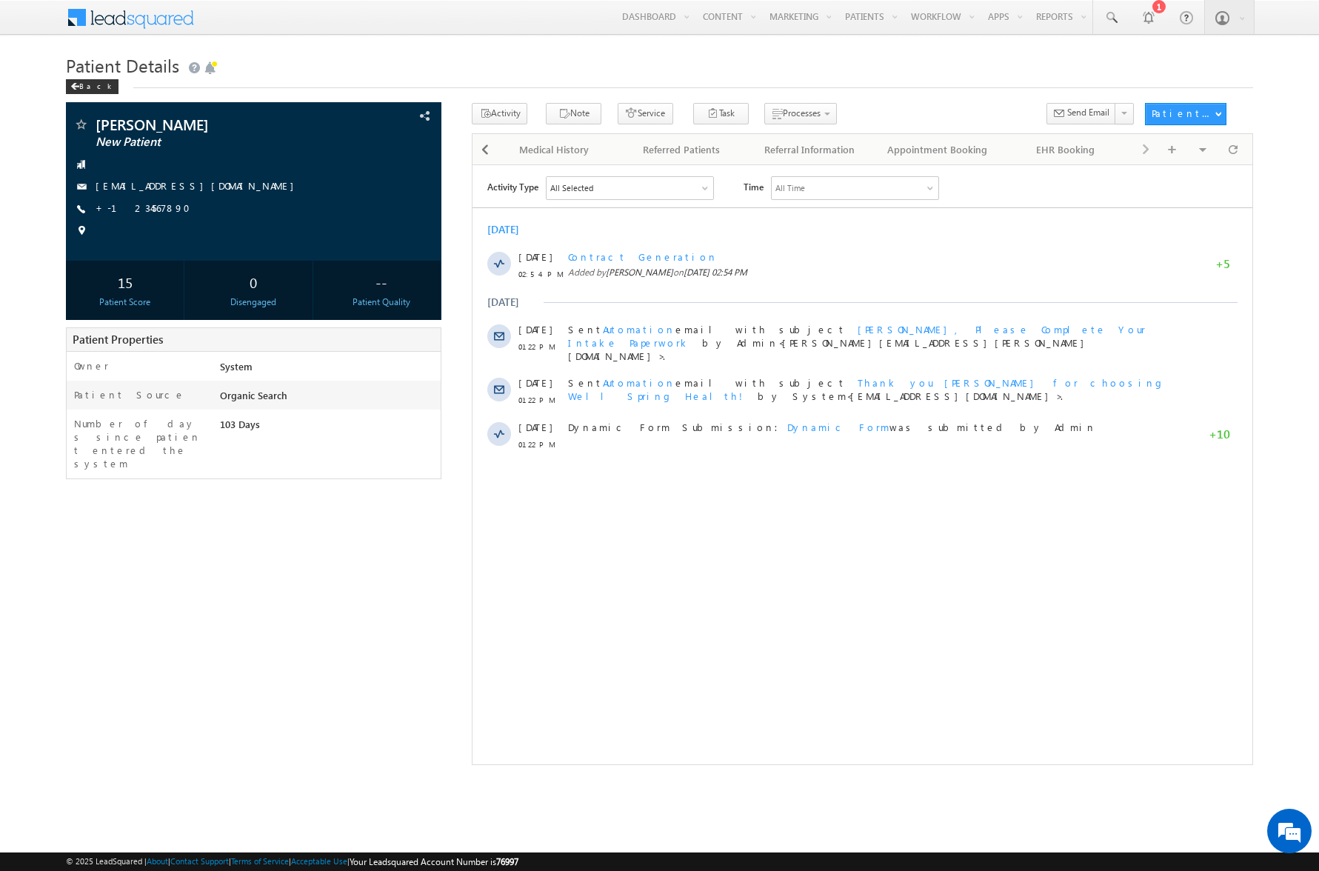
click at [681, 232] on div "Aug 2025" at bounding box center [862, 228] width 780 height 13
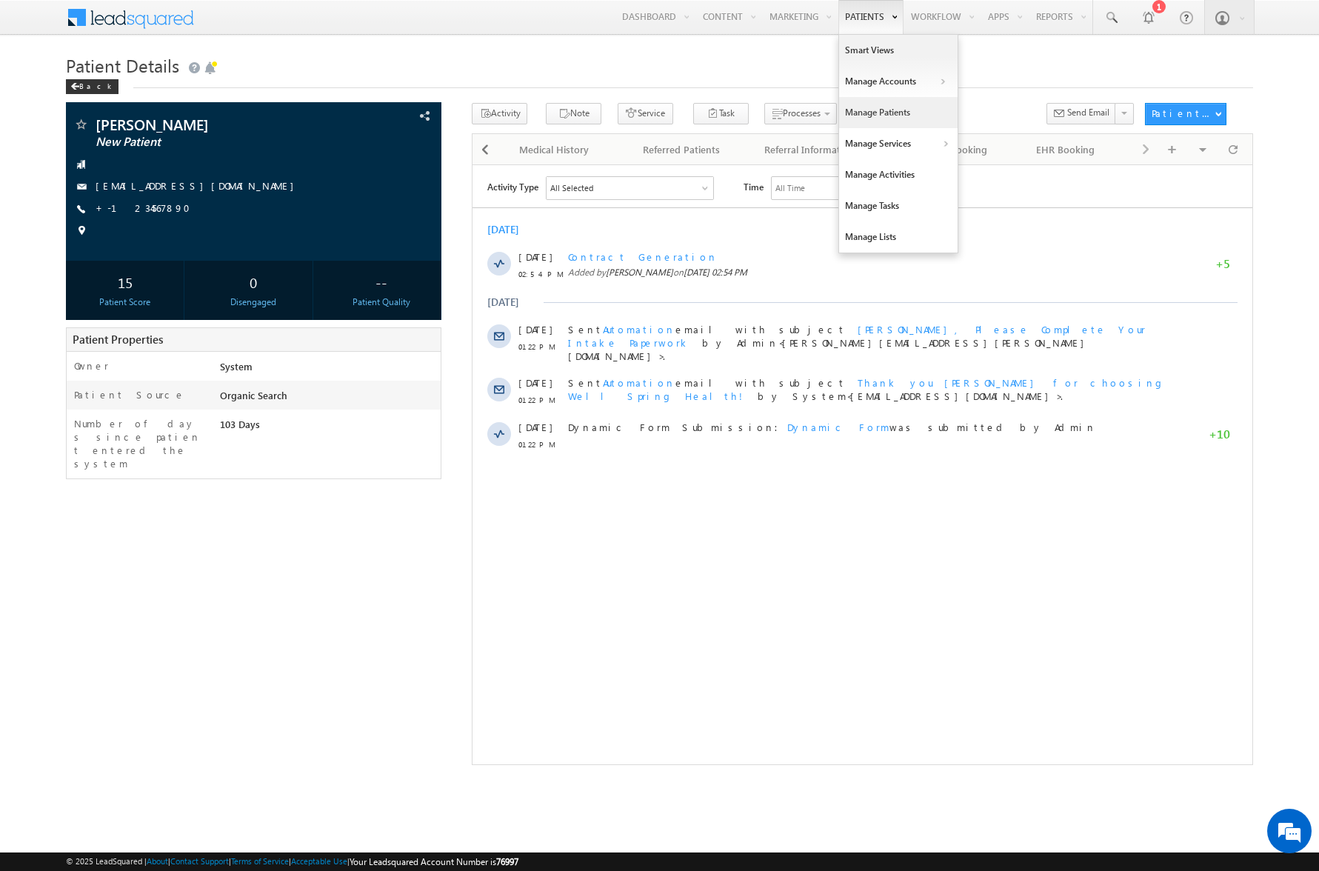
click at [883, 113] on link "Manage Patients" at bounding box center [898, 112] width 118 height 31
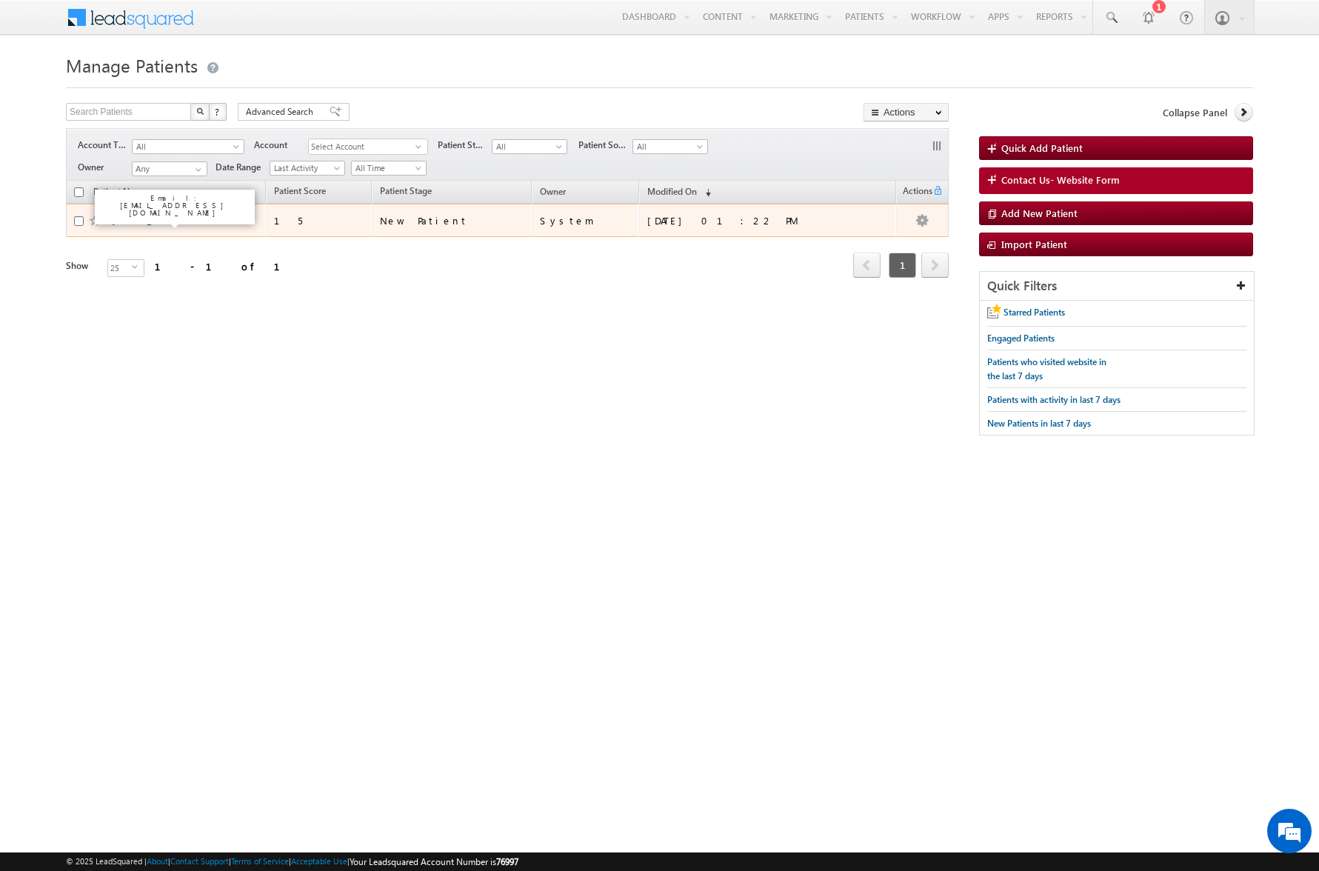
click at [144, 218] on link "[PERSON_NAME]" at bounding box center [145, 220] width 67 height 11
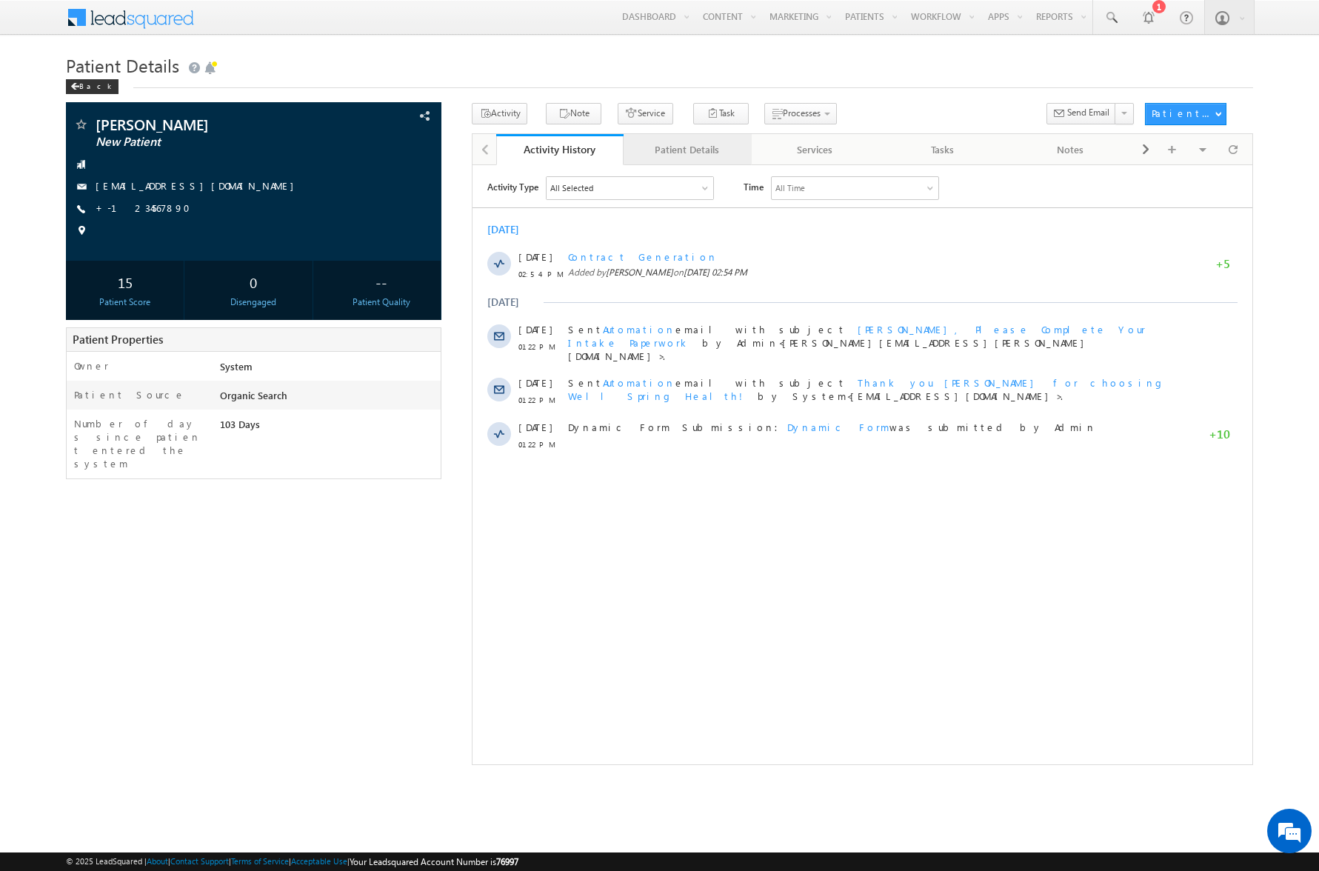
click at [683, 151] on div "Patient Details" at bounding box center [686, 150] width 103 height 18
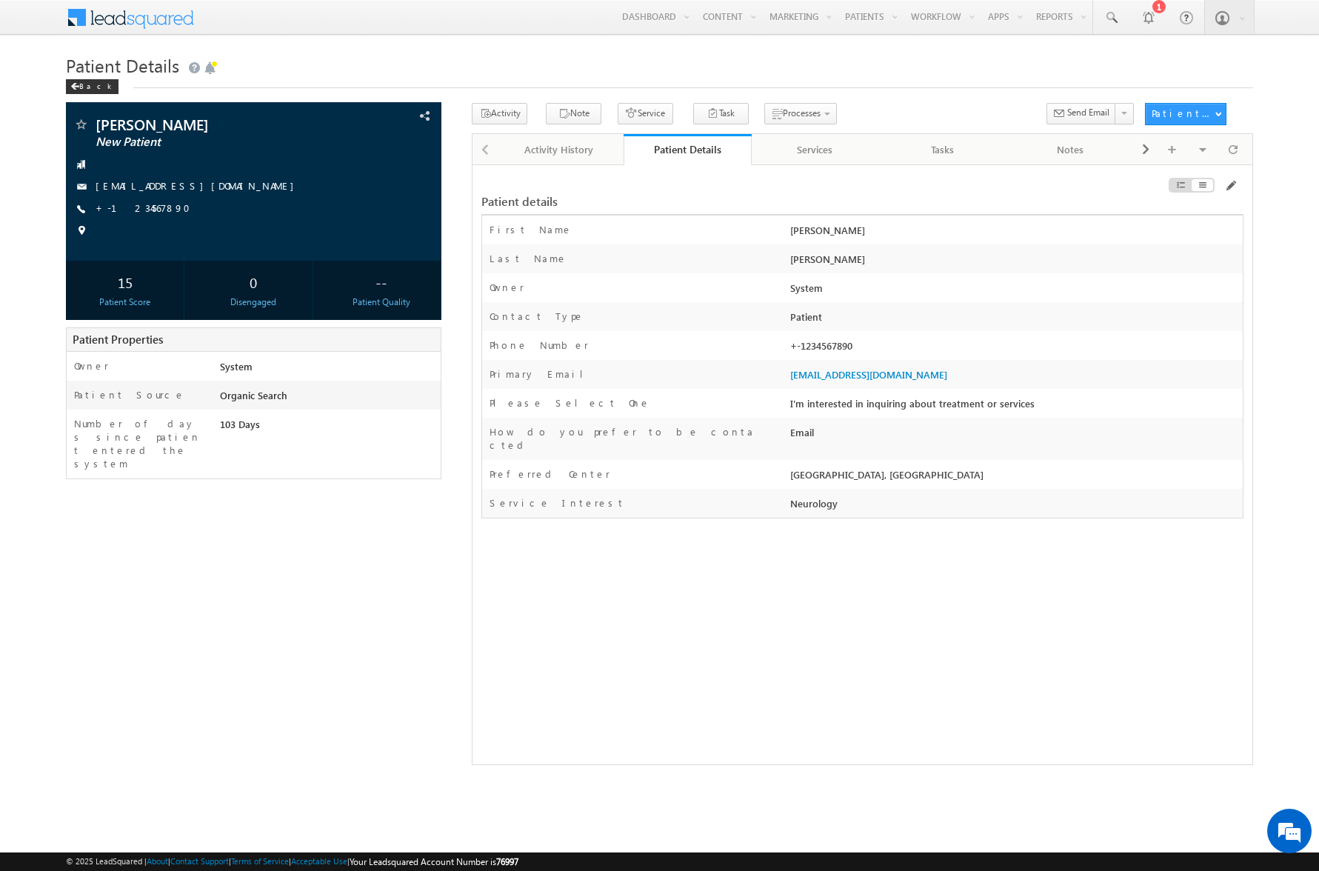
click at [709, 305] on div "Contact Type * Patient" at bounding box center [862, 316] width 760 height 29
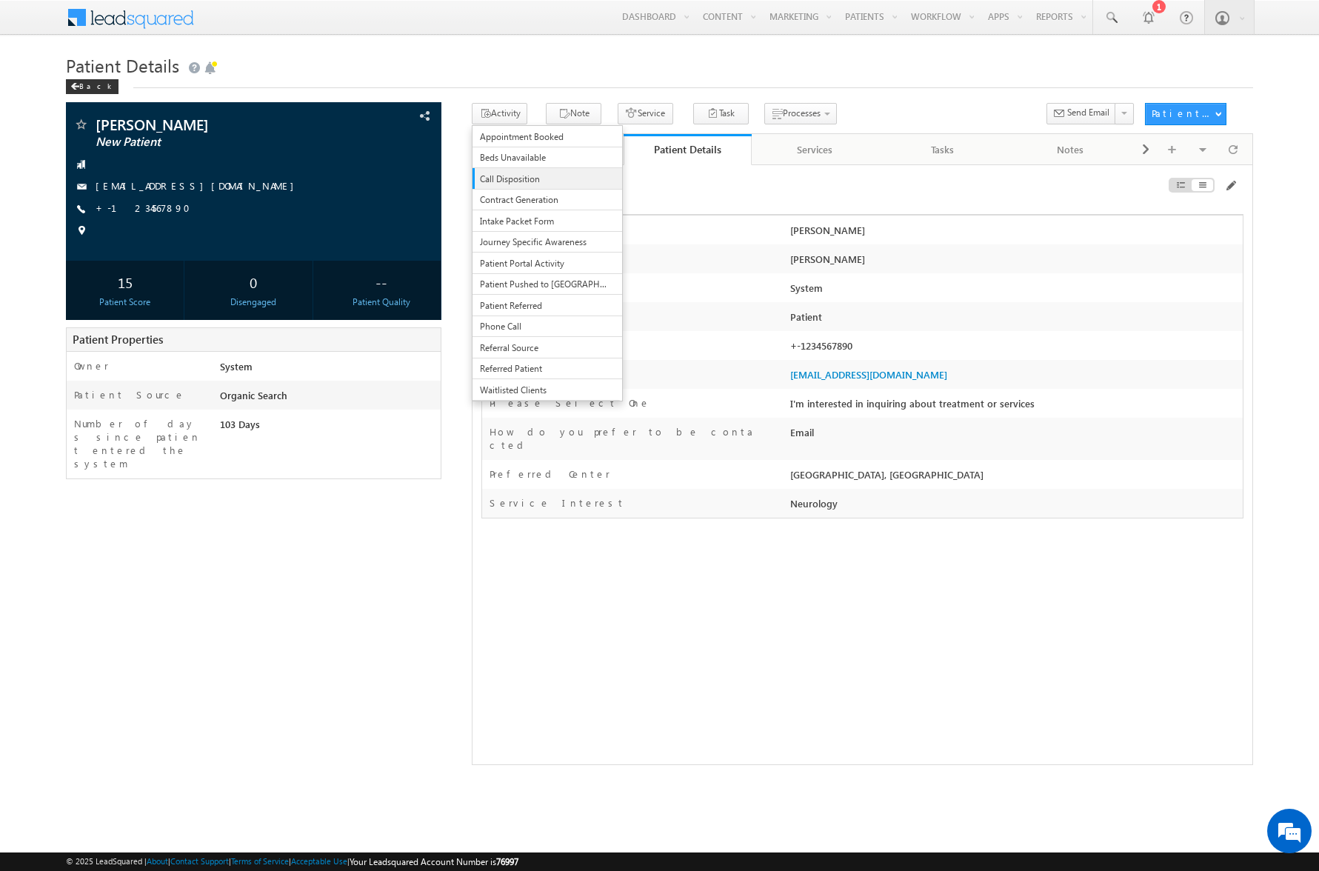
click at [528, 172] on link "Call Disposition" at bounding box center [547, 178] width 150 height 21
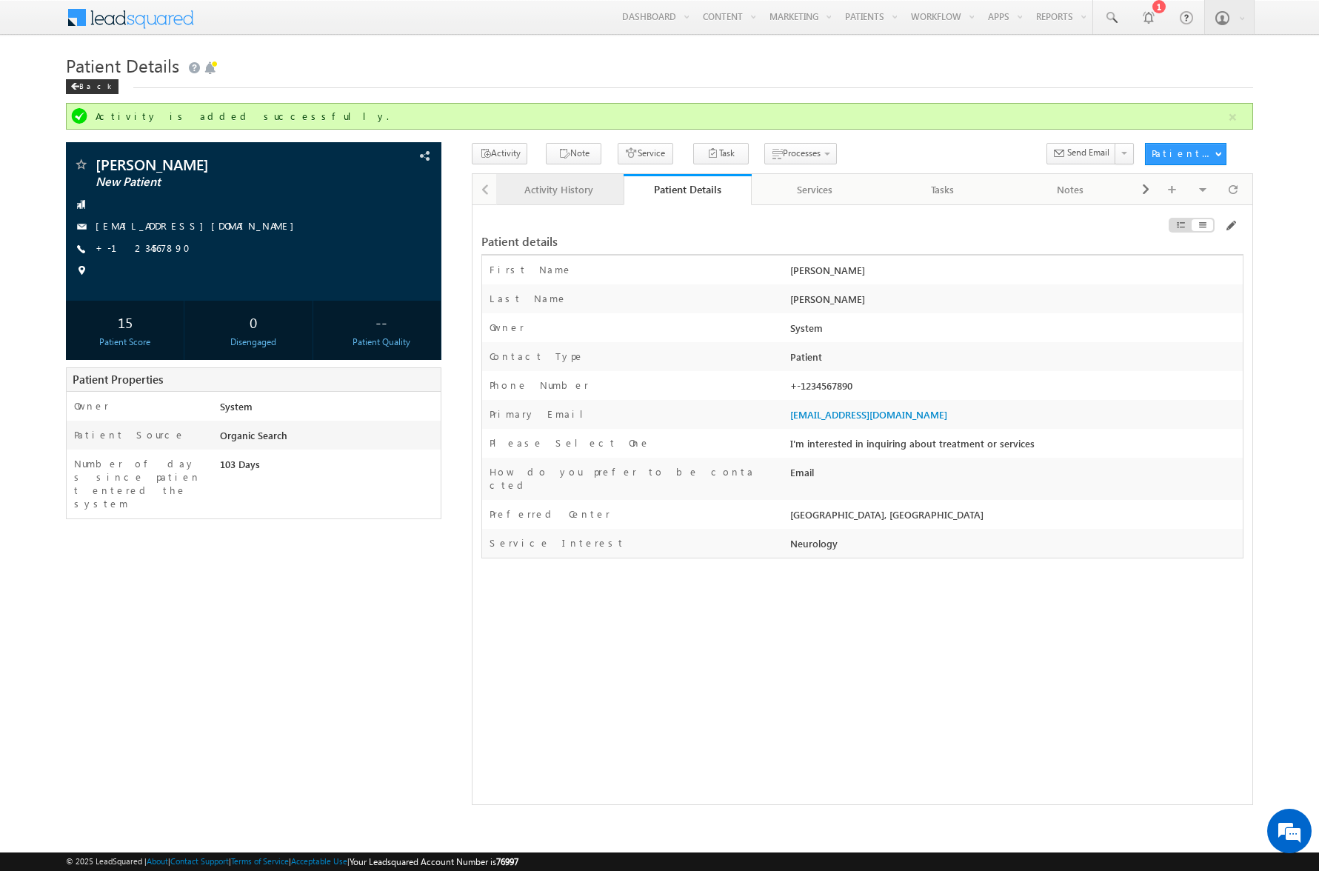
click at [591, 187] on div "Activity History" at bounding box center [559, 190] width 103 height 18
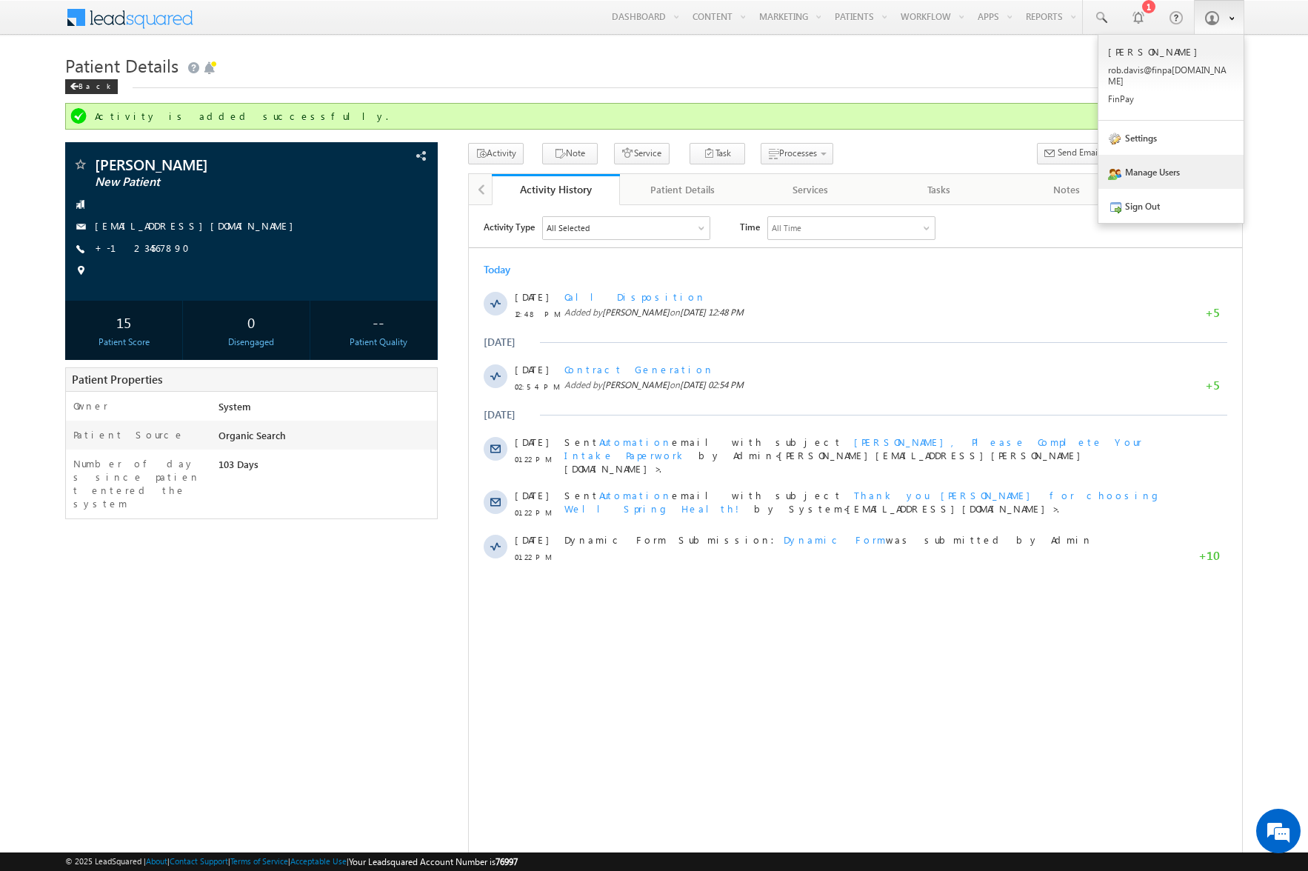
click at [1165, 158] on link "Manage Users" at bounding box center [1170, 172] width 145 height 34
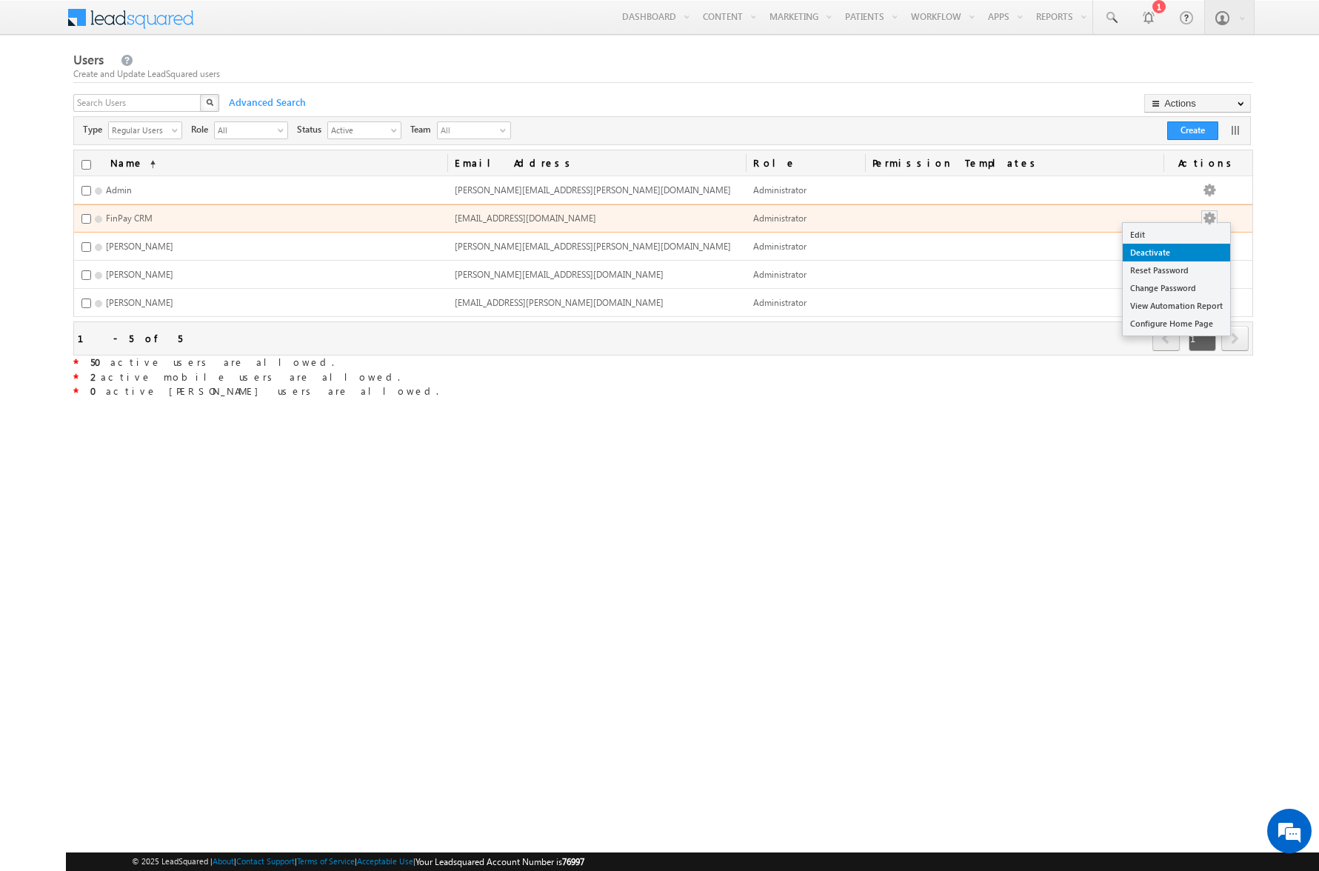
click at [1188, 256] on link "Deactivate" at bounding box center [1175, 253] width 107 height 18
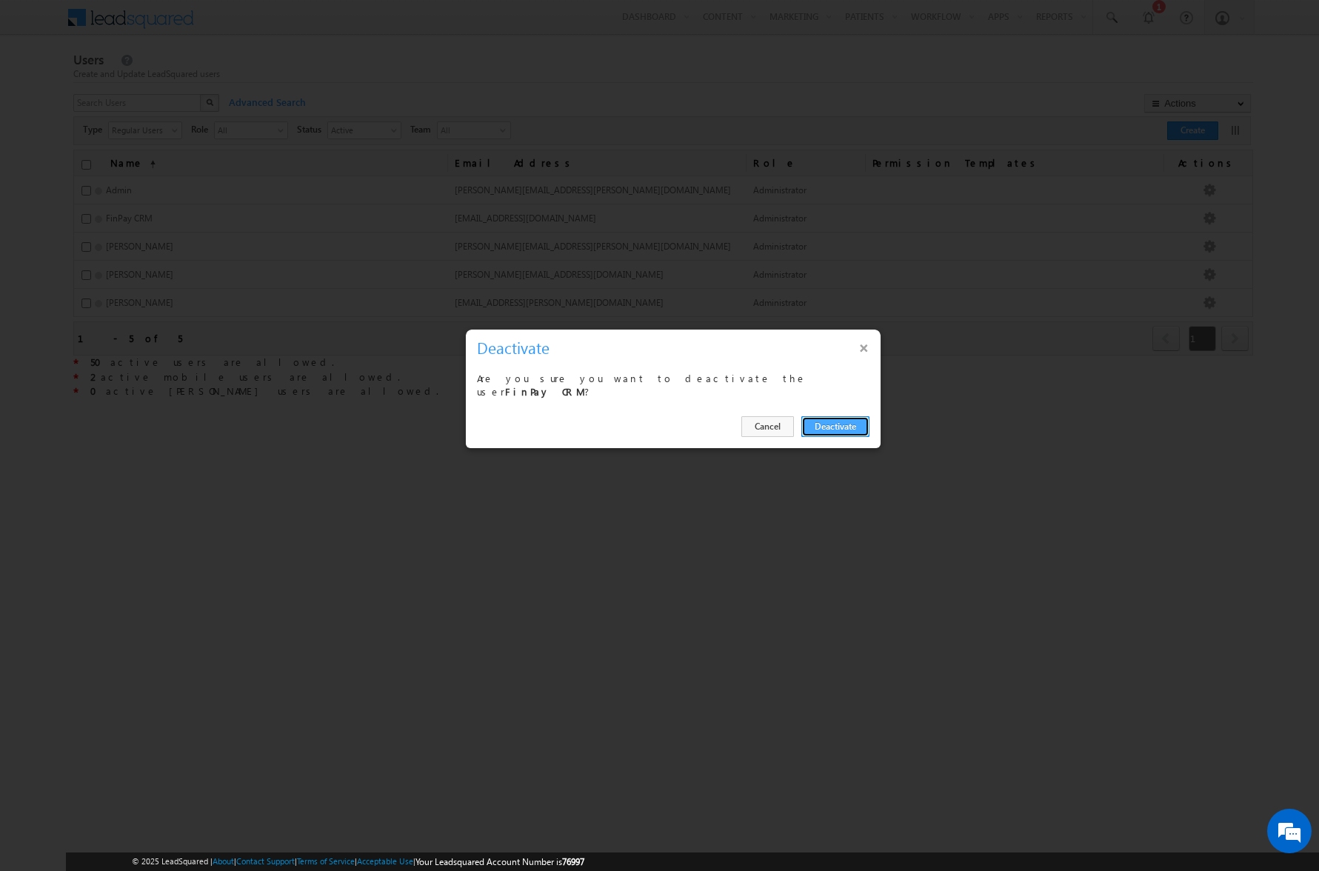
click at [826, 422] on button "Deactivate" at bounding box center [835, 426] width 68 height 21
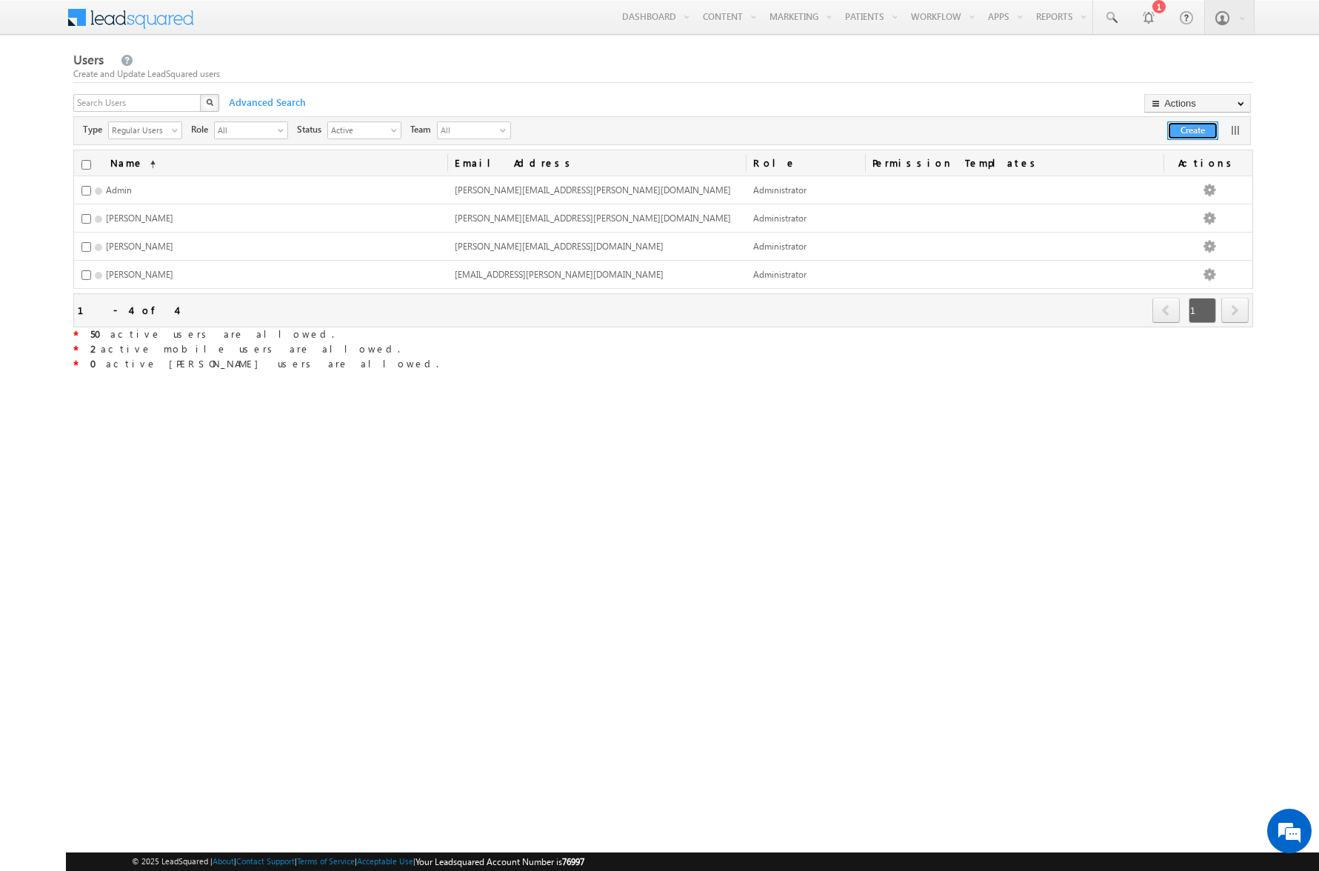
click at [1184, 127] on button "Create" at bounding box center [1192, 130] width 51 height 19
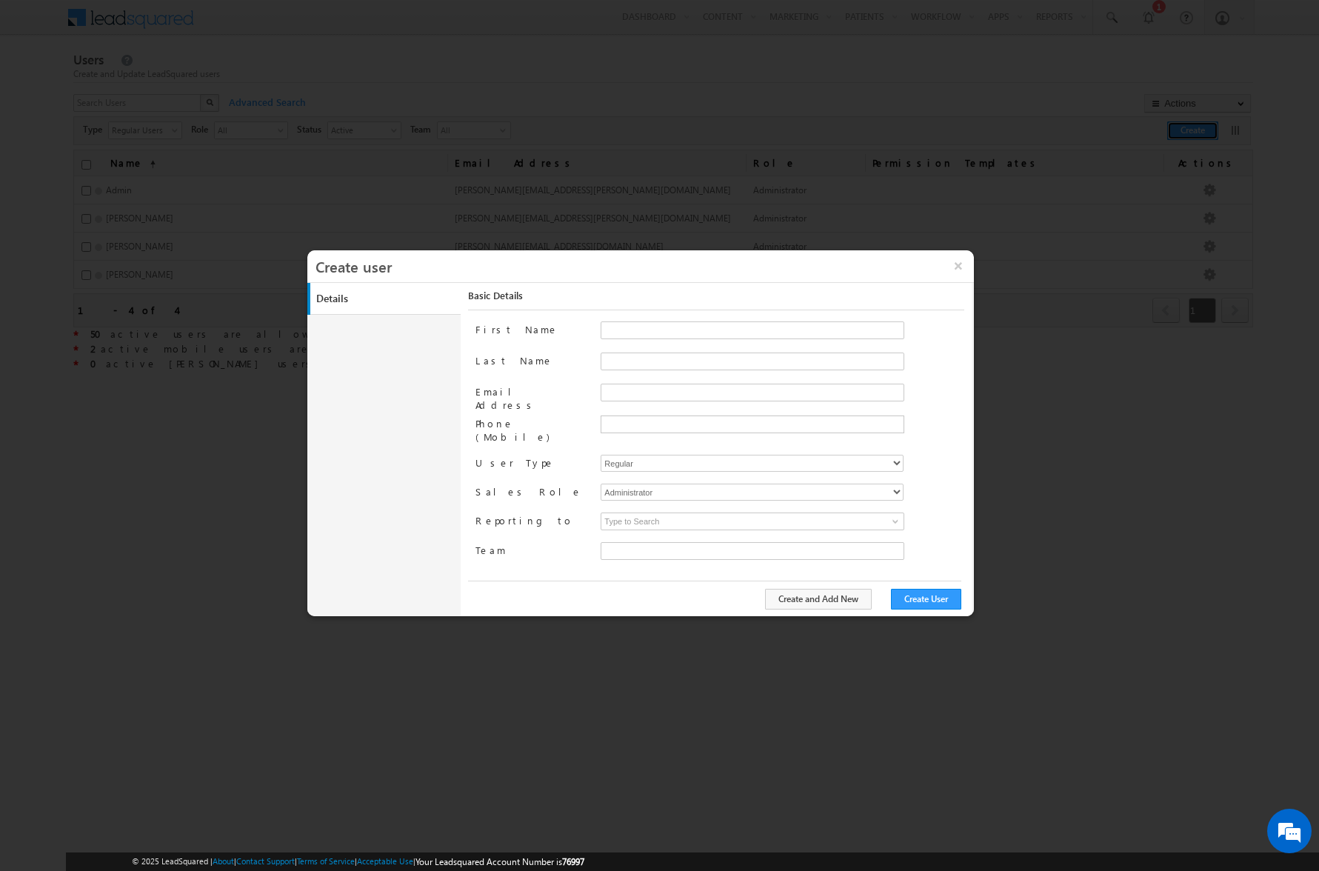
type input "bcb38f50-e211-11eb-94e4-120cab83a541"
click at [756, 331] on input "First Name" at bounding box center [752, 330] width 304 height 18
type input "Rob"
type input "Davis"
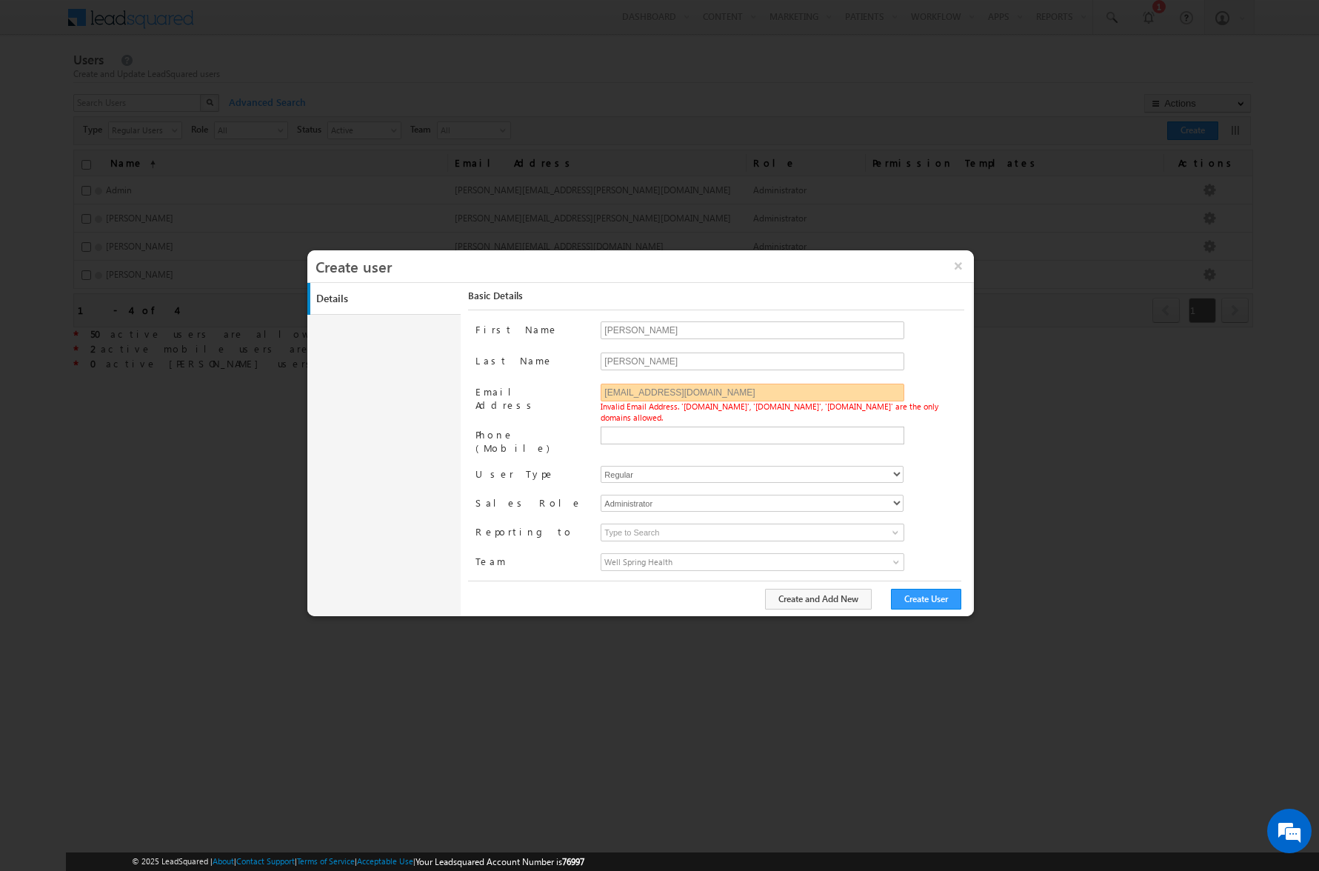
drag, startPoint x: 749, startPoint y: 393, endPoint x: 560, endPoint y: 390, distance: 188.1
click at [560, 390] on div "Email Address rdavis@cascosoftware.com Invalid Email Address. 'leadsquared.com'…" at bounding box center [719, 405] width 488 height 43
click at [560, 390] on label "Email Address" at bounding box center [531, 398] width 113 height 28
click at [600, 390] on input "rdavis@cascosoftware.com" at bounding box center [752, 393] width 304 height 18
click at [643, 398] on input "rob.davis.finpay.com" at bounding box center [752, 393] width 304 height 18
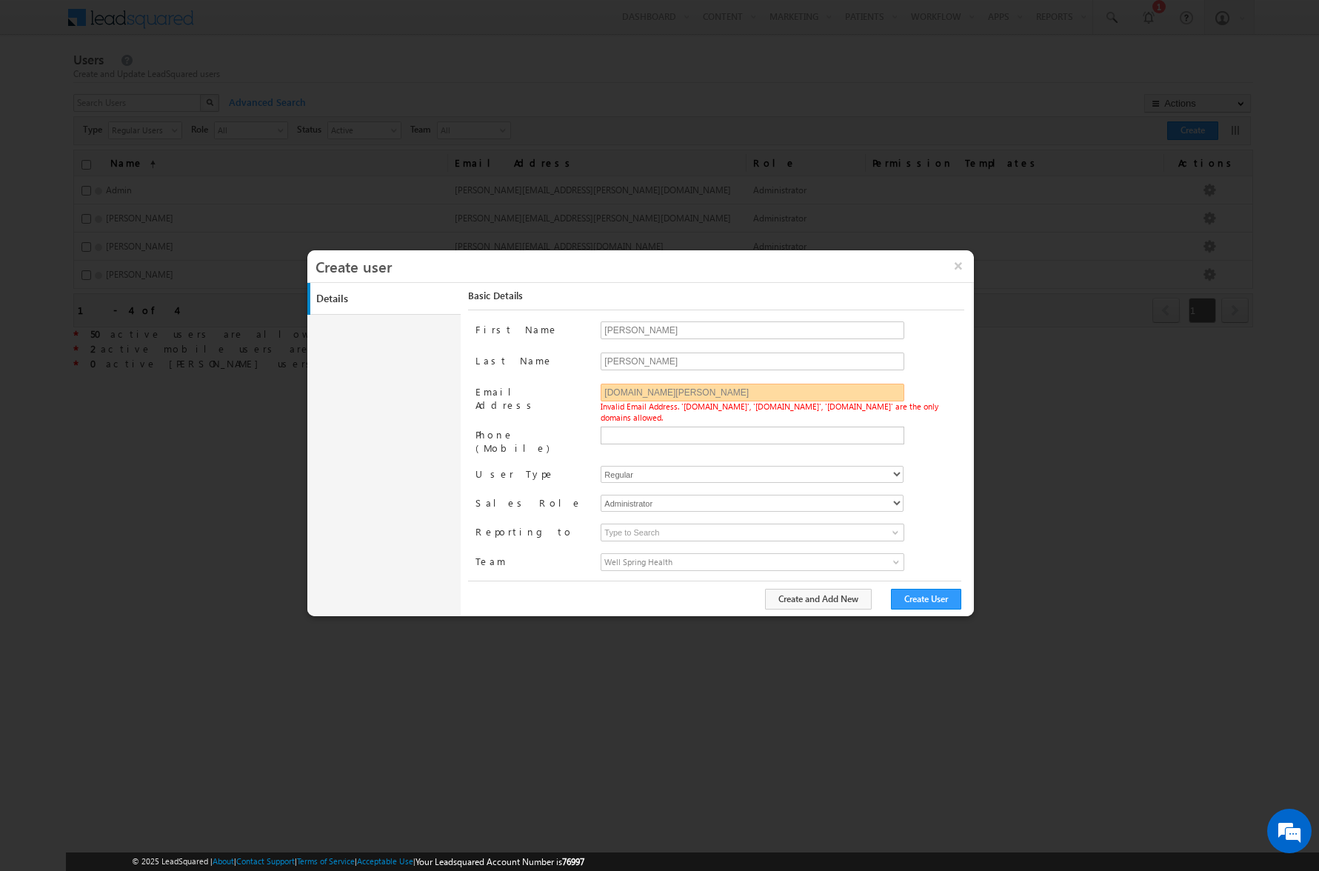
click at [643, 398] on input "rob.davis.finpay.com" at bounding box center [752, 393] width 304 height 18
type input "rob.davis@finpay.com"
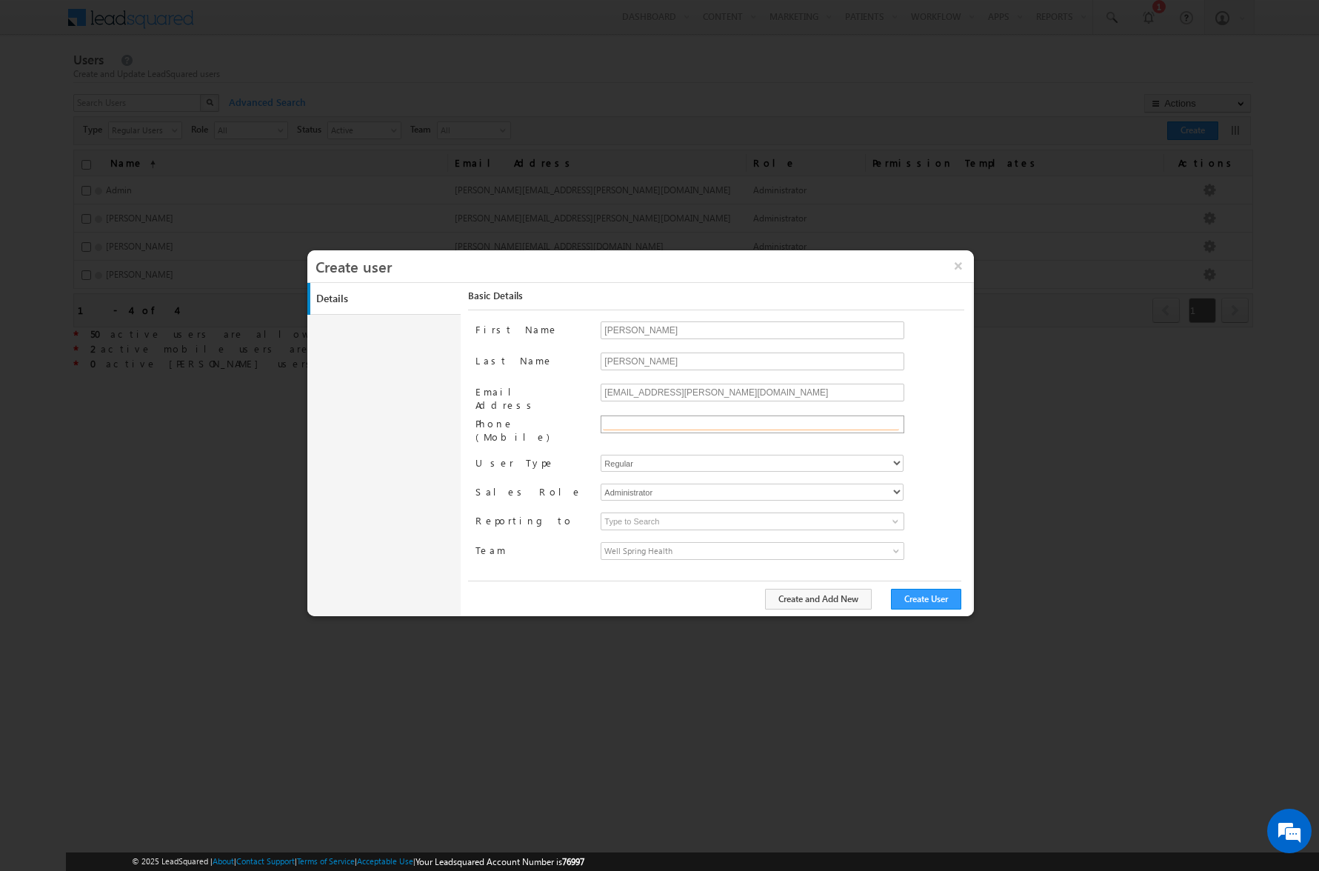
click at [678, 424] on input "text" at bounding box center [751, 424] width 296 height 12
type input "781 910-7451"
click at [686, 451] on div "First Name Rob Last Name Davis Email Address rob.davis@finpay.com Phone (Mobile…" at bounding box center [719, 450] width 488 height 258
click at [600, 469] on select "Regular Mobile Marvin" at bounding box center [751, 469] width 303 height 17
click at [652, 429] on span "Phone number format: <+Country Code>-<7-12 digit phone#>. Example: +91-98450984…" at bounding box center [734, 441] width 263 height 24
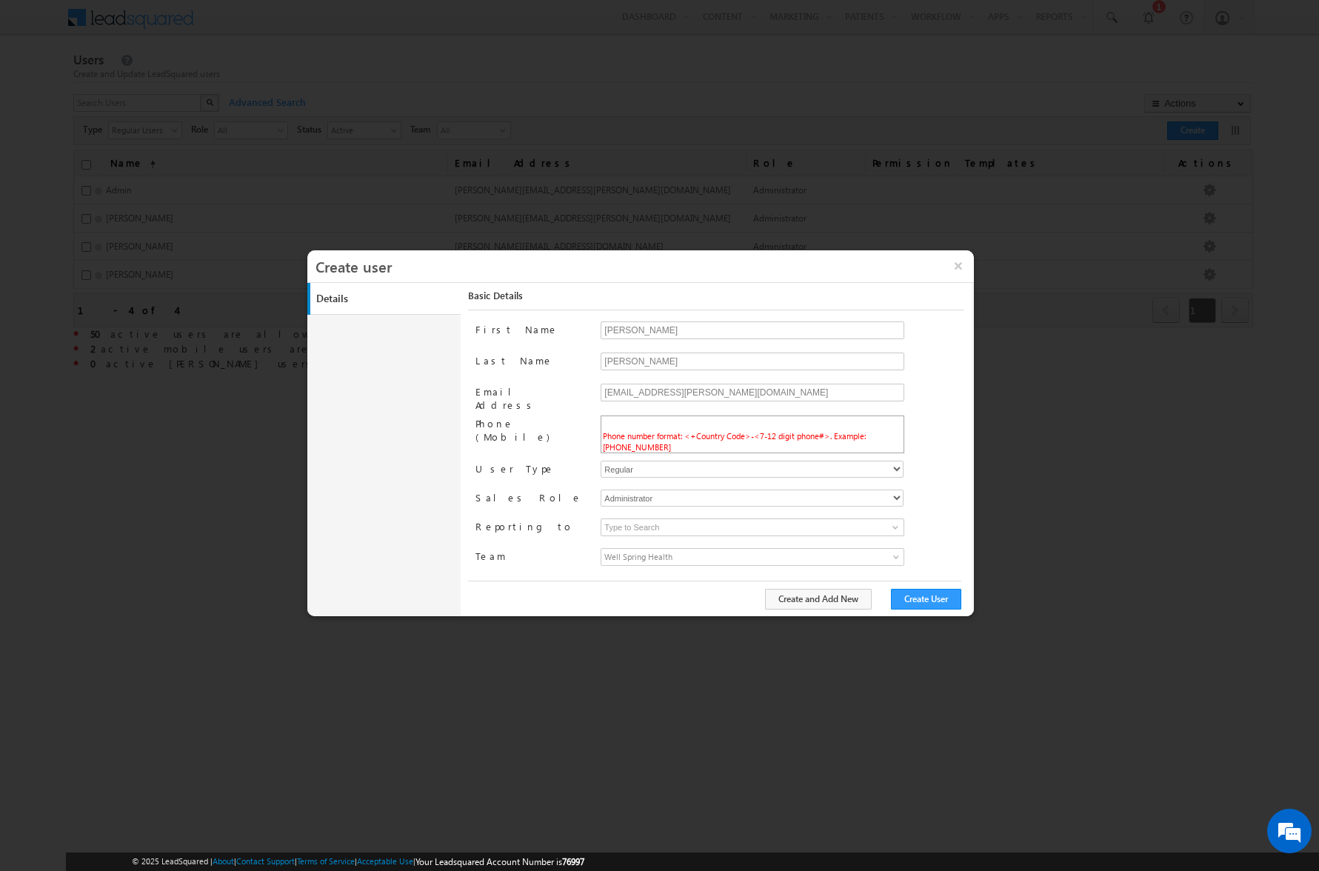
click at [652, 429] on span "Phone number format: <+Country Code>-<7-12 digit phone#>. Example: +91-98450984…" at bounding box center [734, 441] width 263 height 24
click at [683, 440] on span "Phone number format: <+Country Code>-<7-12 digit phone#>. Example: +91-98450984…" at bounding box center [734, 441] width 263 height 21
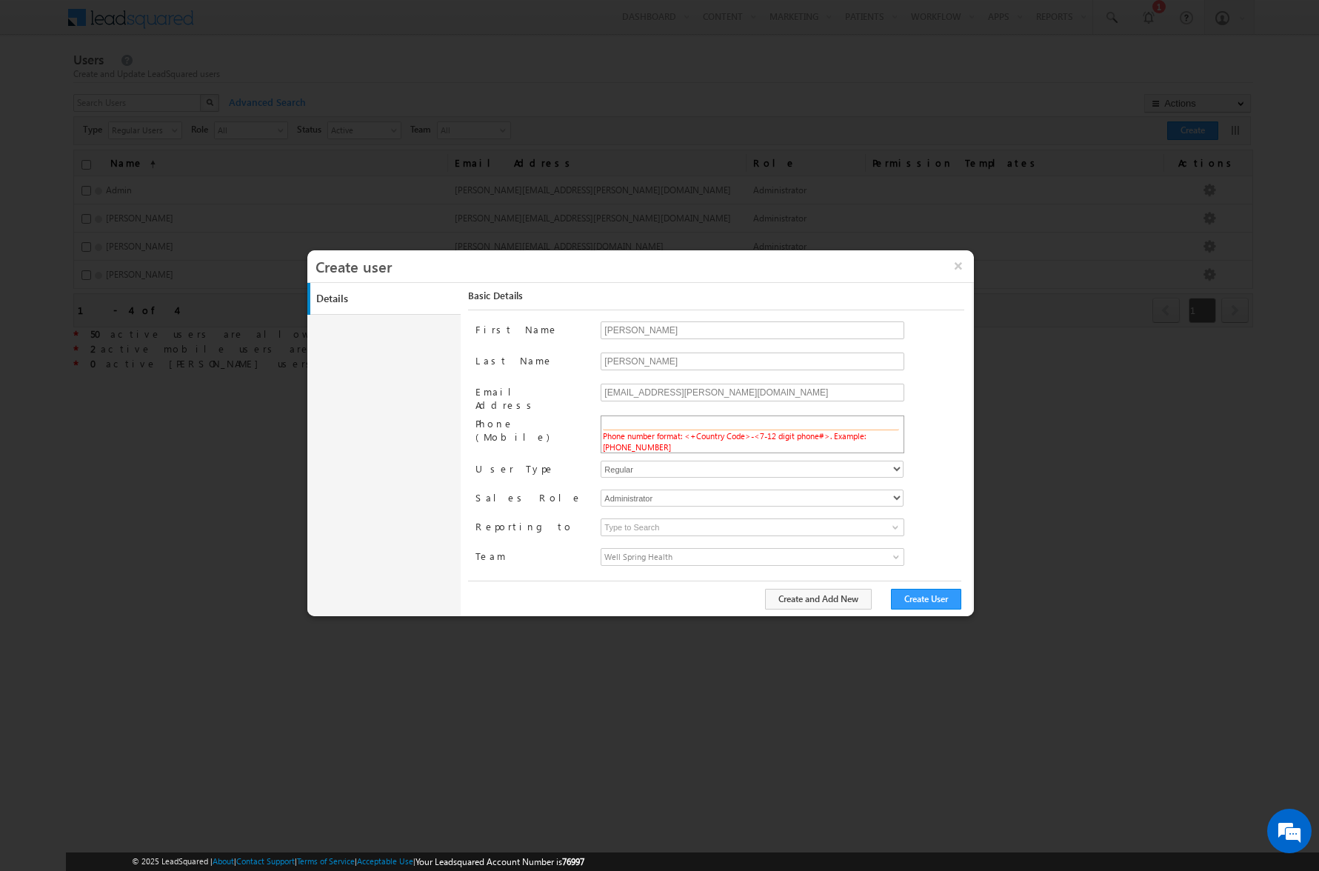
scroll to position [0, 8]
click at [940, 444] on div "Phone (Mobile) Phone number format: <+Country Code>-<7-12 digit phone#>. Exampl…" at bounding box center [719, 434] width 488 height 38
click at [789, 424] on input "text" at bounding box center [751, 424] width 296 height 12
click at [853, 425] on input "text" at bounding box center [751, 424] width 296 height 12
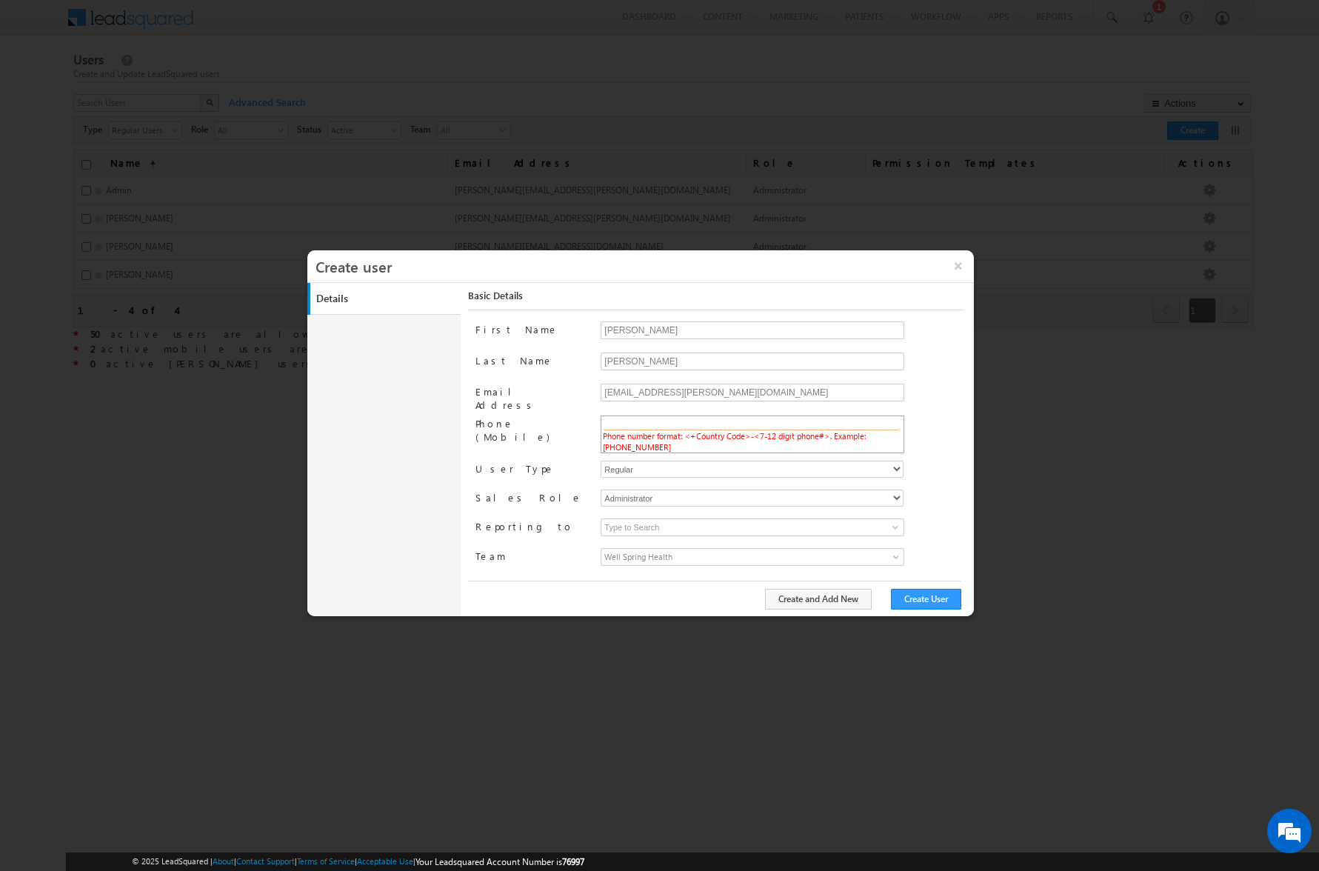
scroll to position [0, 1]
click at [931, 448] on div "Phone (Mobile) Phone number format: <+Country Code>-<7-12 digit phone#>. Exampl…" at bounding box center [719, 434] width 488 height 38
click at [836, 597] on button "Create and Add New" at bounding box center [818, 599] width 107 height 21
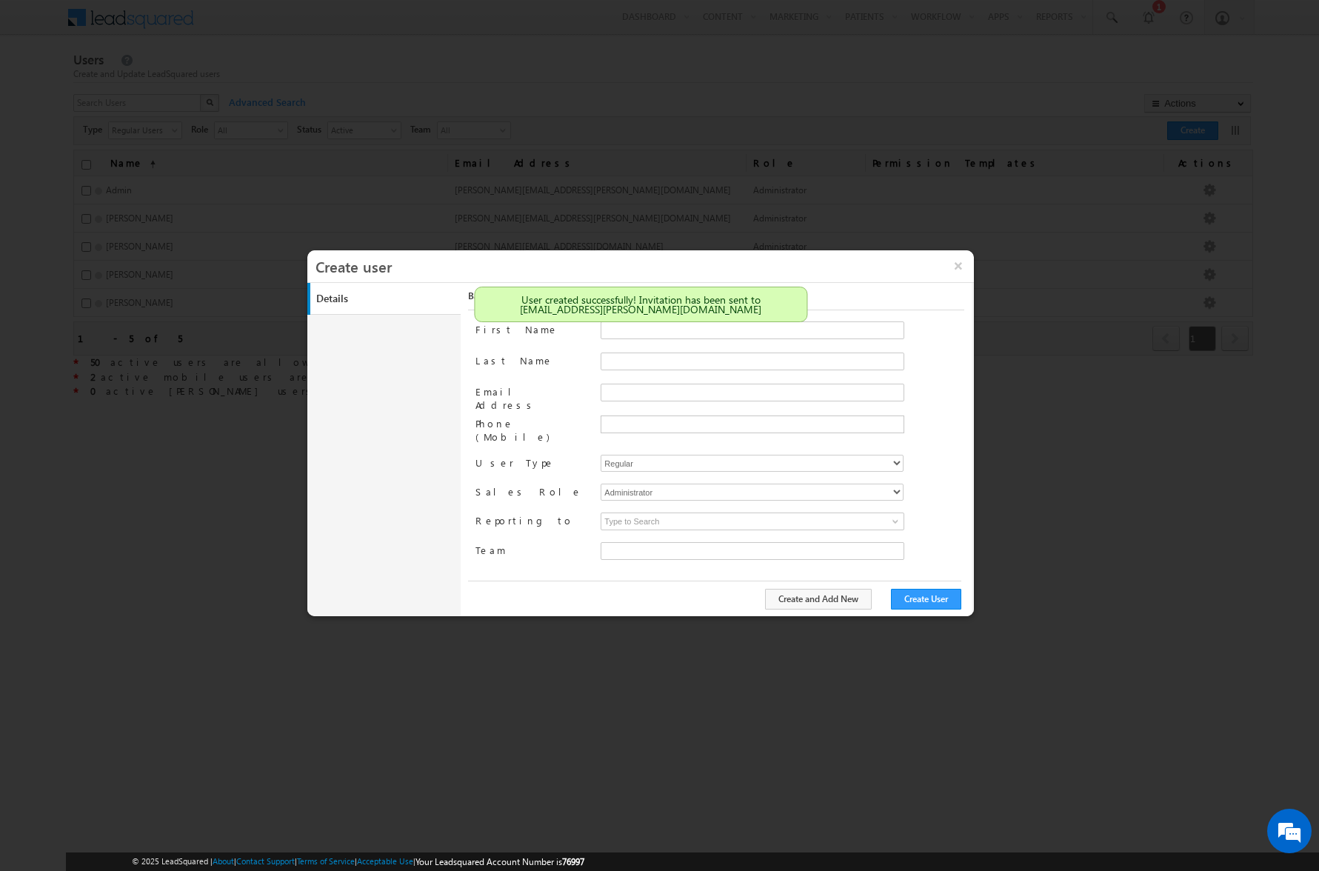
type input "bcb38f50-e211-11eb-94e4-120cab83a541"
click at [717, 364] on input "Last Name" at bounding box center [752, 361] width 304 height 18
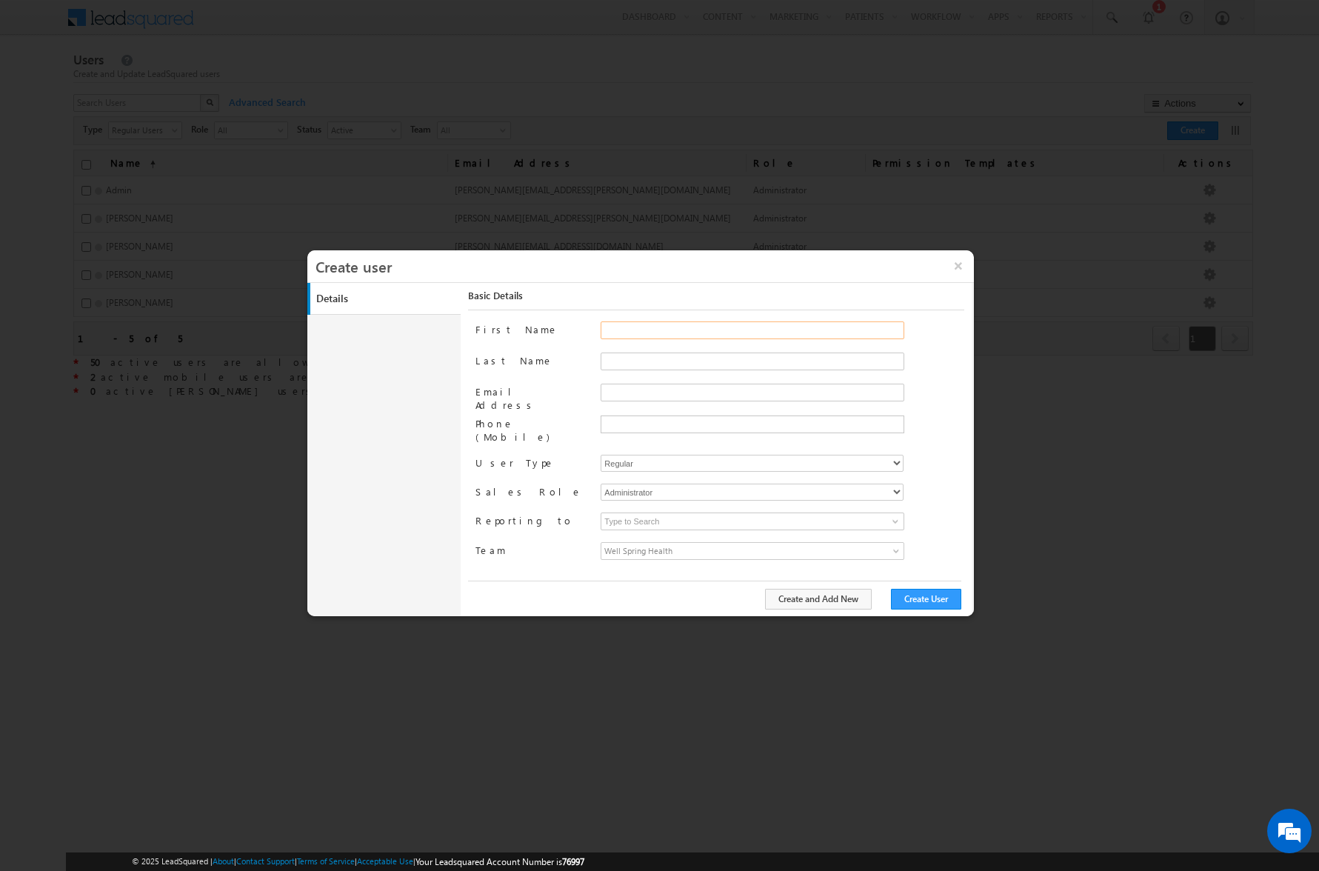
click at [679, 334] on input "First Name" at bounding box center [752, 330] width 304 height 18
type input "N"
click at [955, 265] on button "×" at bounding box center [958, 265] width 32 height 31
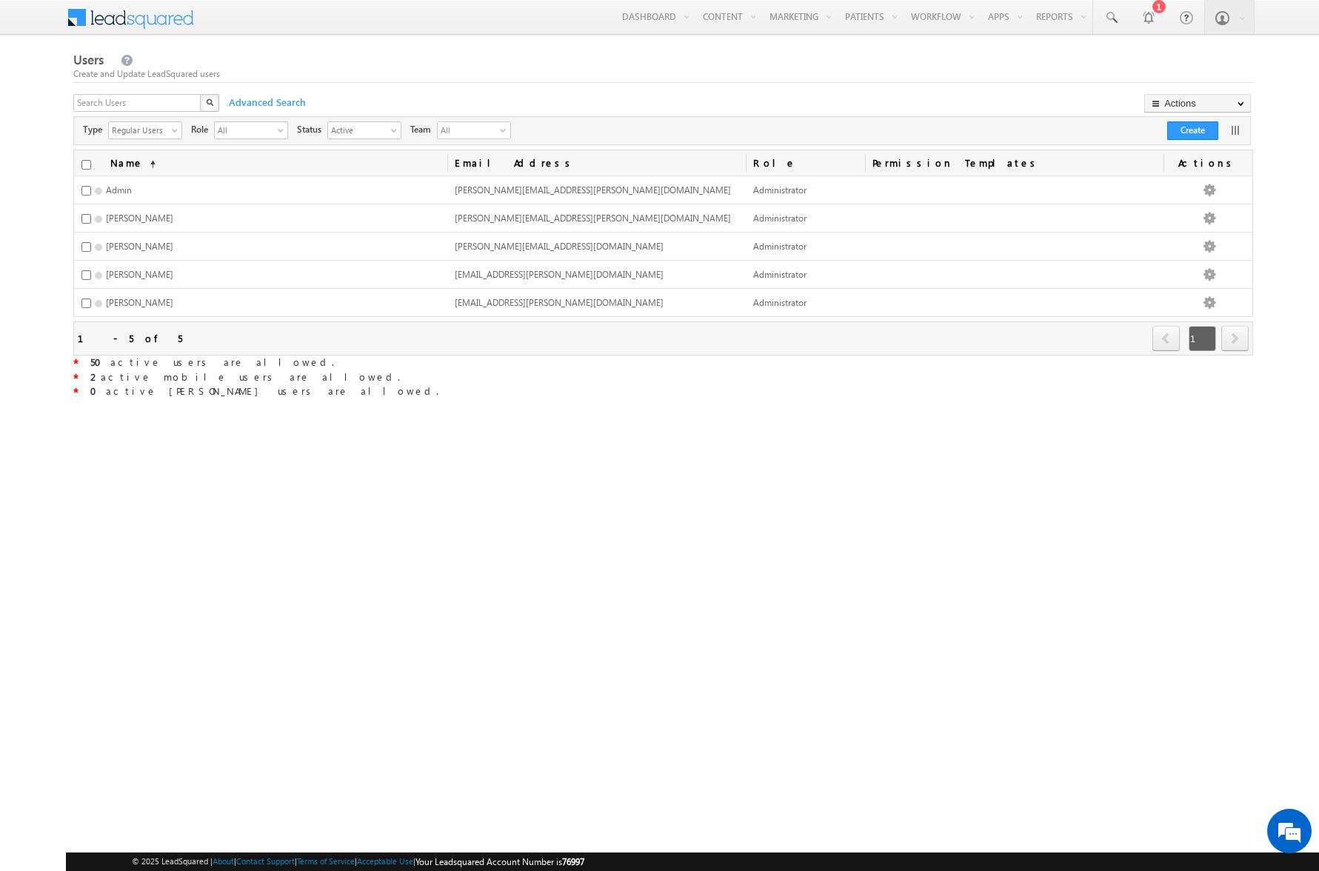
click at [347, 57] on div "Users Create and Update LeadSquared users" at bounding box center [662, 67] width 1179 height 32
click at [334, 46] on body "Menu Rob Davis rob.d avis@ finpa" at bounding box center [659, 259] width 1319 height 518
